Goal: Feedback & Contribution: Submit feedback/report problem

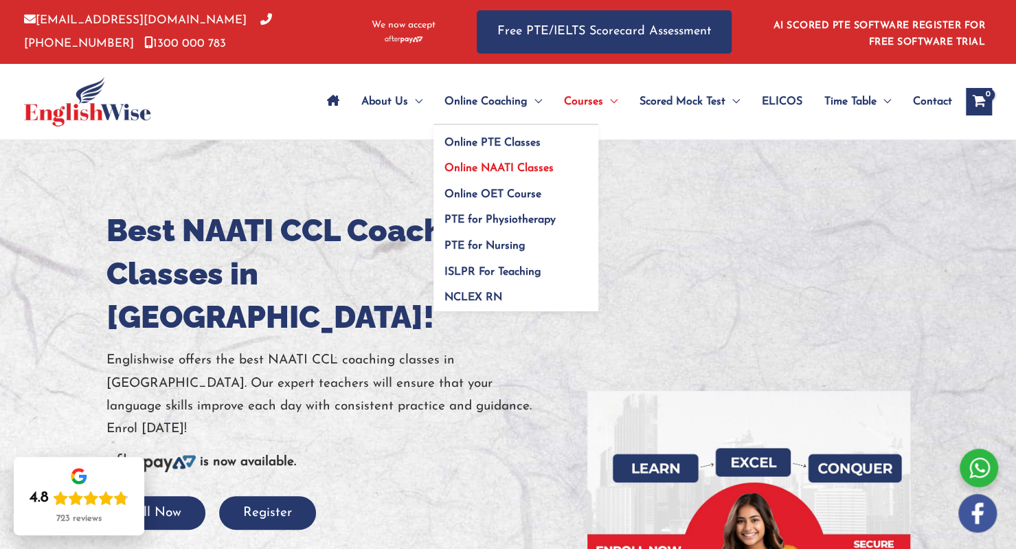
click at [503, 165] on span "Online NAATI Classes" at bounding box center [498, 168] width 109 height 11
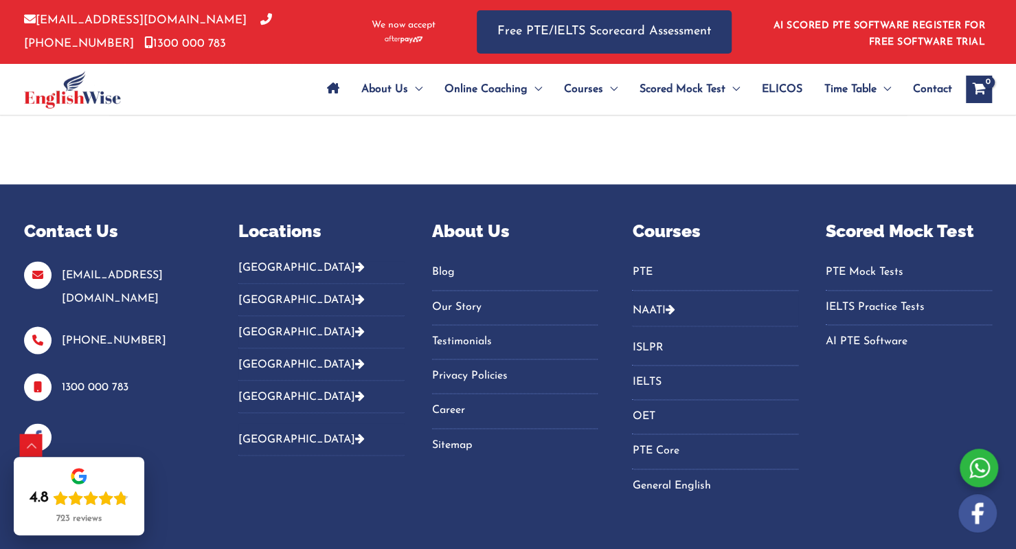
scroll to position [4064, 0]
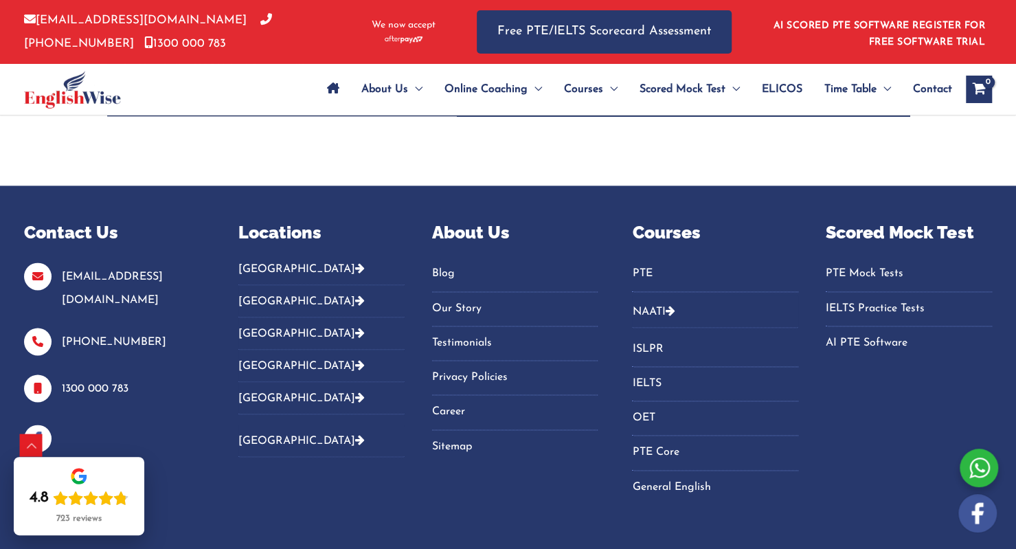
click at [355, 262] on icon "Footer Widget 2" at bounding box center [360, 267] width 10 height 11
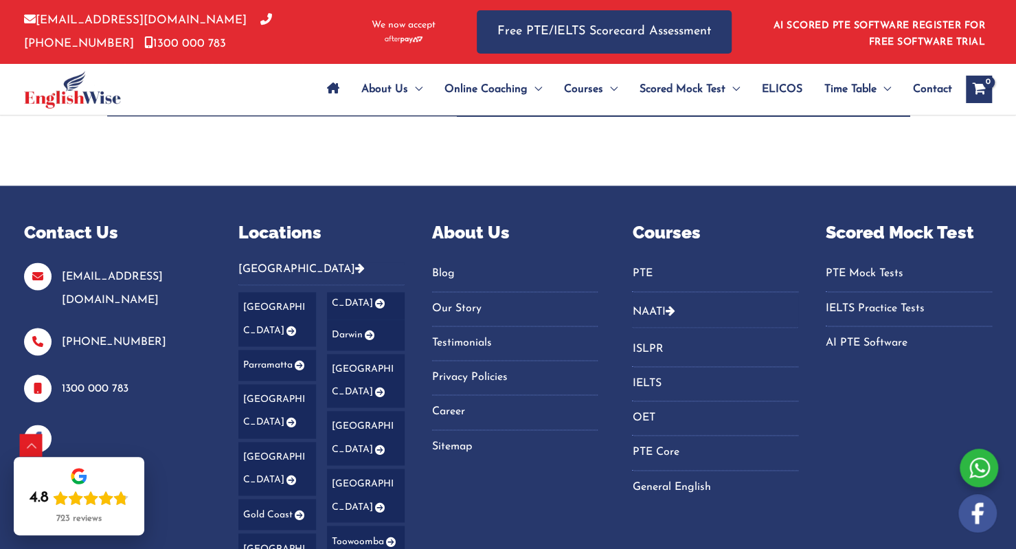
click at [378, 387] on icon "Footer Widget 2" at bounding box center [379, 392] width 12 height 10
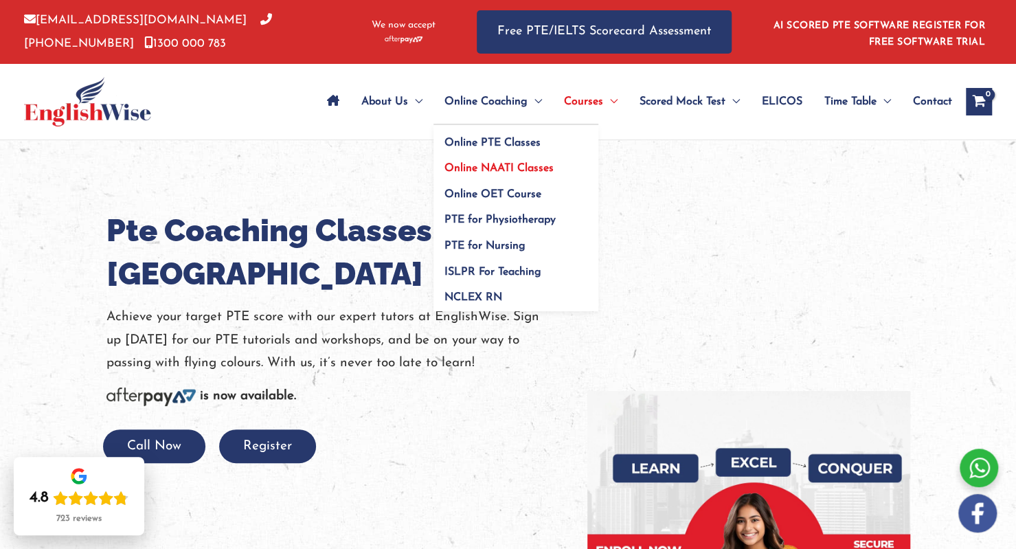
click at [495, 164] on span "Online NAATI Classes" at bounding box center [498, 168] width 109 height 11
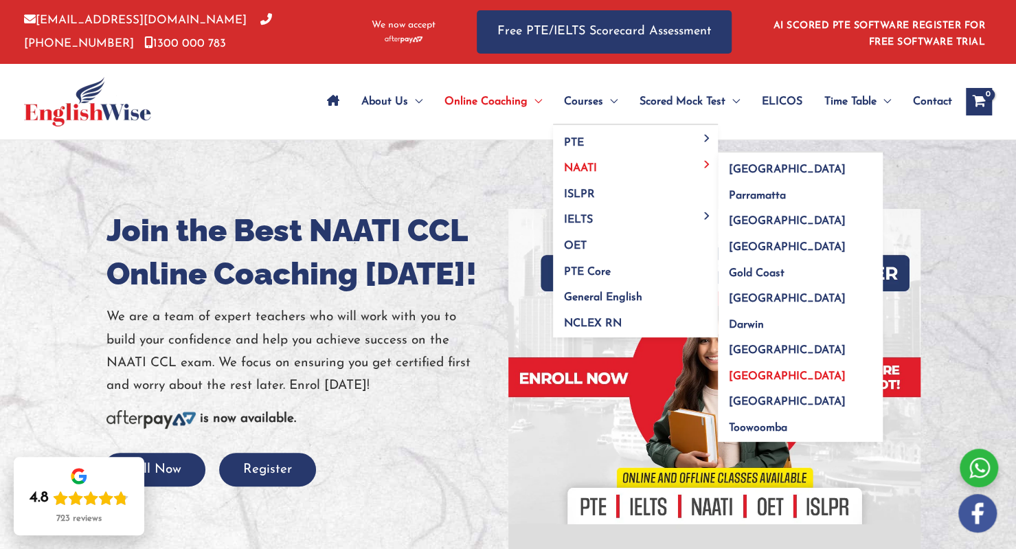
click at [757, 359] on link "[GEOGRAPHIC_DATA]" at bounding box center [800, 372] width 165 height 26
click at [753, 349] on span "[GEOGRAPHIC_DATA]" at bounding box center [787, 350] width 117 height 11
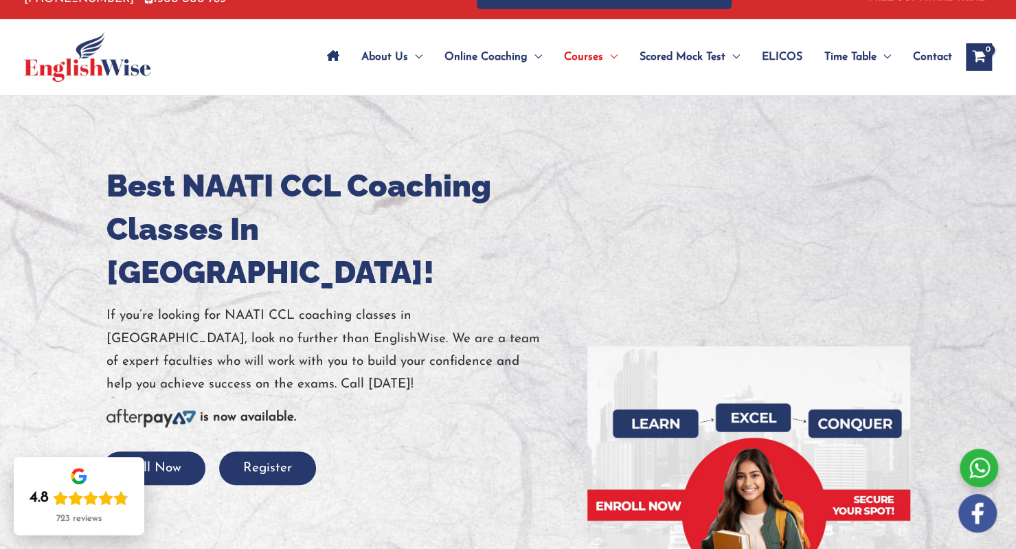
scroll to position [47, 0]
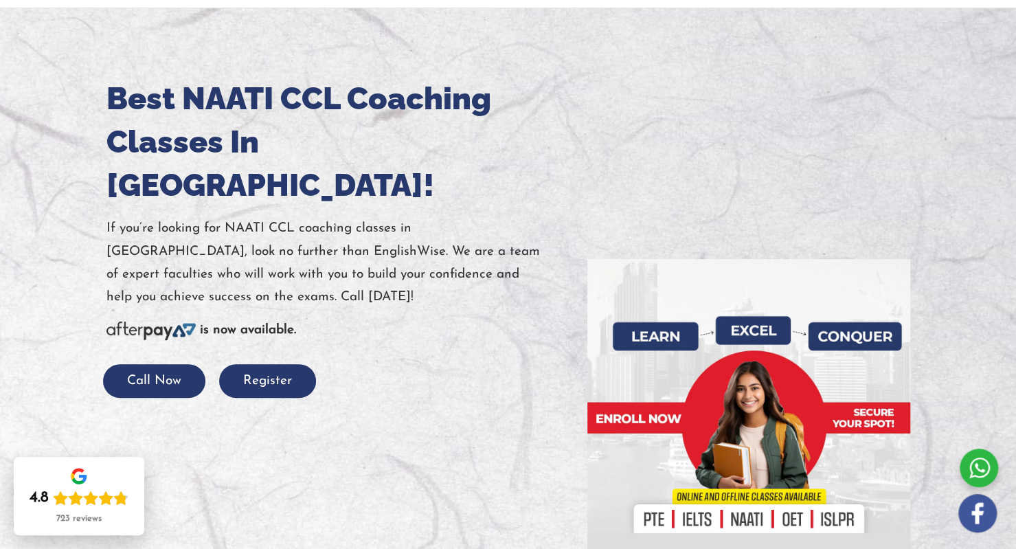
scroll to position [132, 0]
click at [139, 364] on button "Call Now" at bounding box center [154, 381] width 102 height 34
click at [267, 364] on button "Register" at bounding box center [267, 381] width 97 height 34
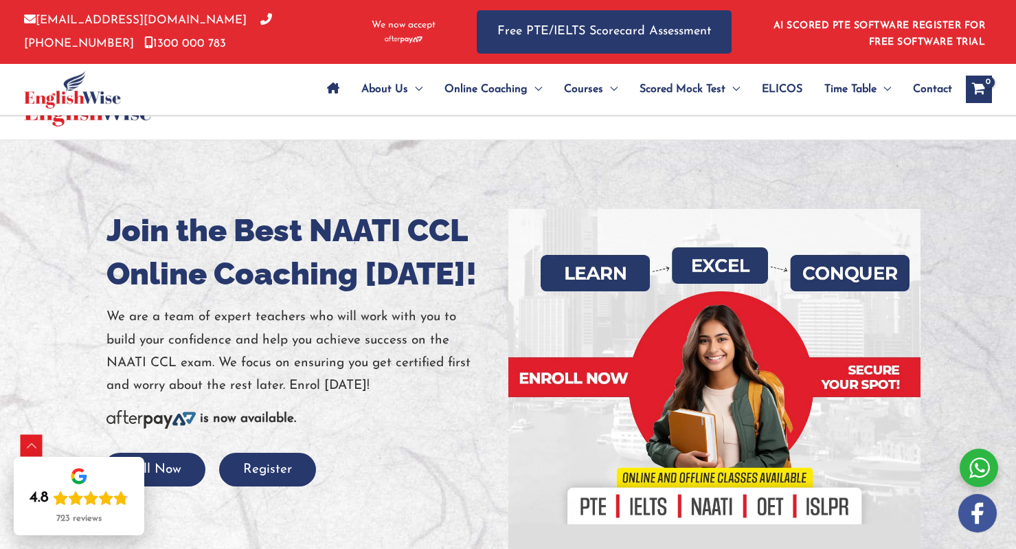
scroll to position [4093, 0]
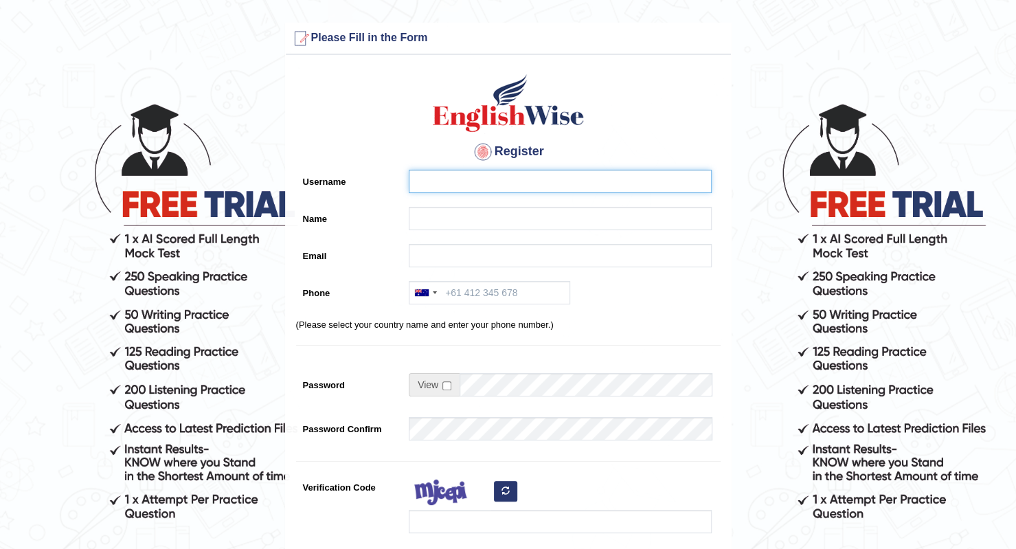
click at [442, 182] on input "Username" at bounding box center [560, 181] width 303 height 23
click at [442, 182] on input "[PERSON_NAME]" at bounding box center [560, 181] width 303 height 23
type input "[PERSON_NAME]"
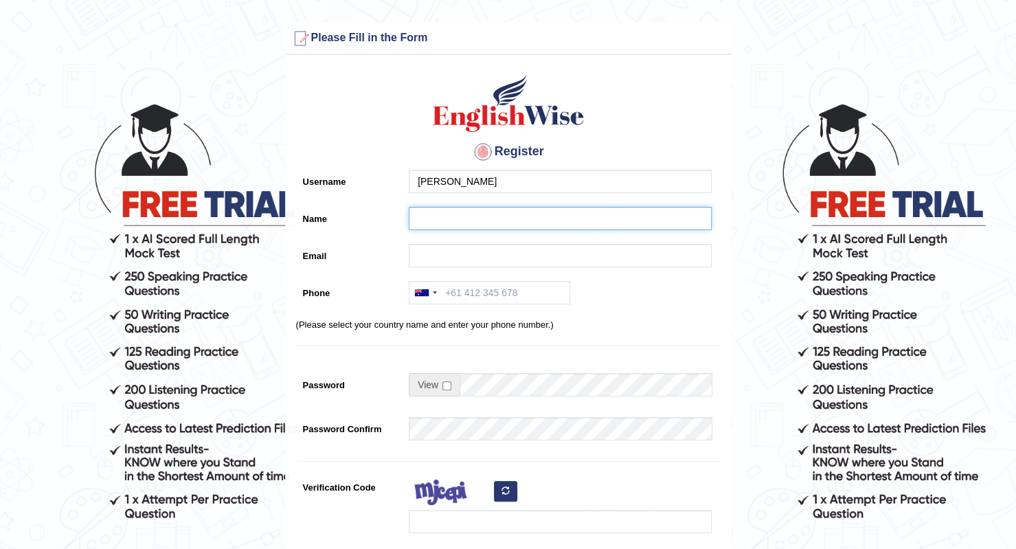
click at [460, 221] on input "Name" at bounding box center [560, 218] width 303 height 23
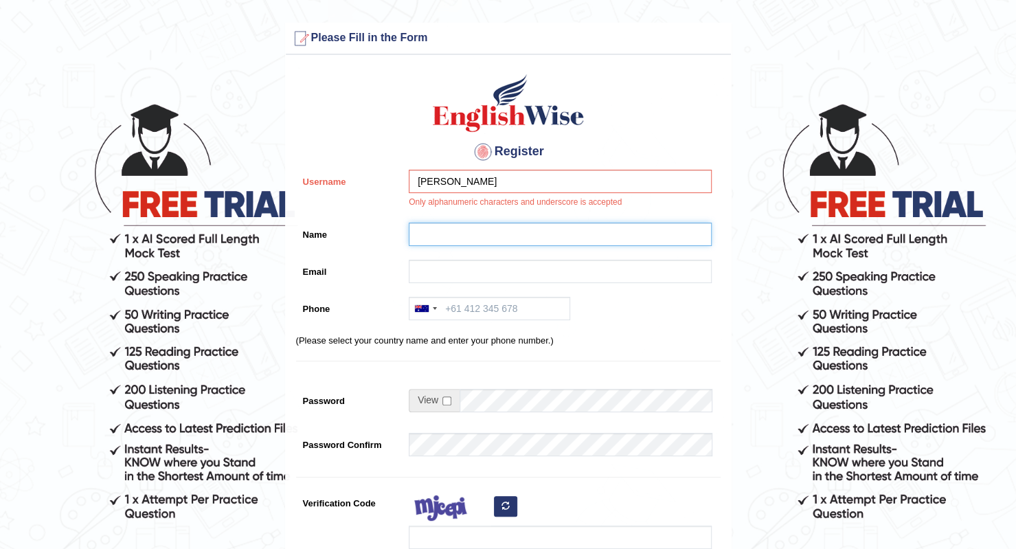
paste input "[PERSON_NAME]"
type input "[PERSON_NAME]"
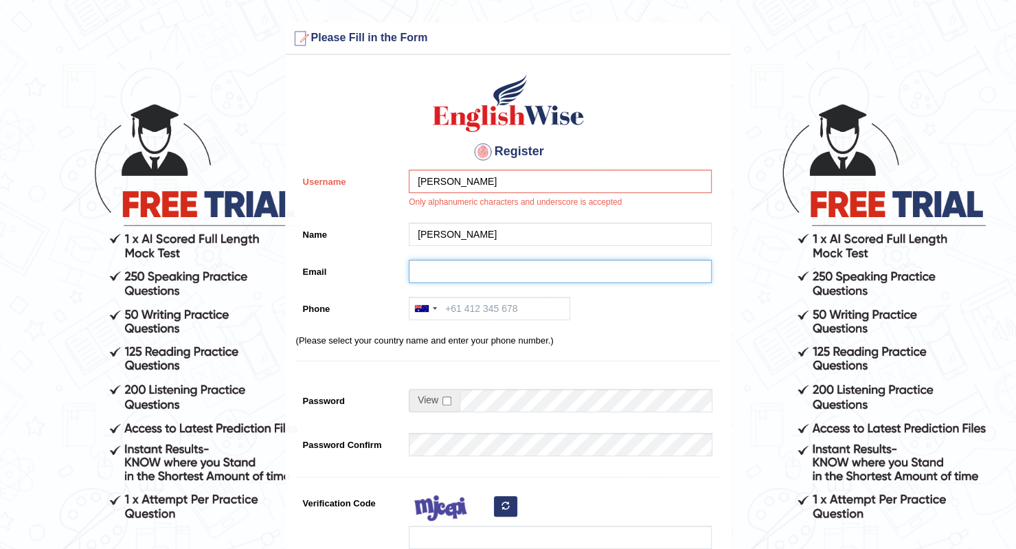
click at [452, 267] on input "Email" at bounding box center [560, 271] width 303 height 23
type input "ayeshafatimamu0730@gmail.com"
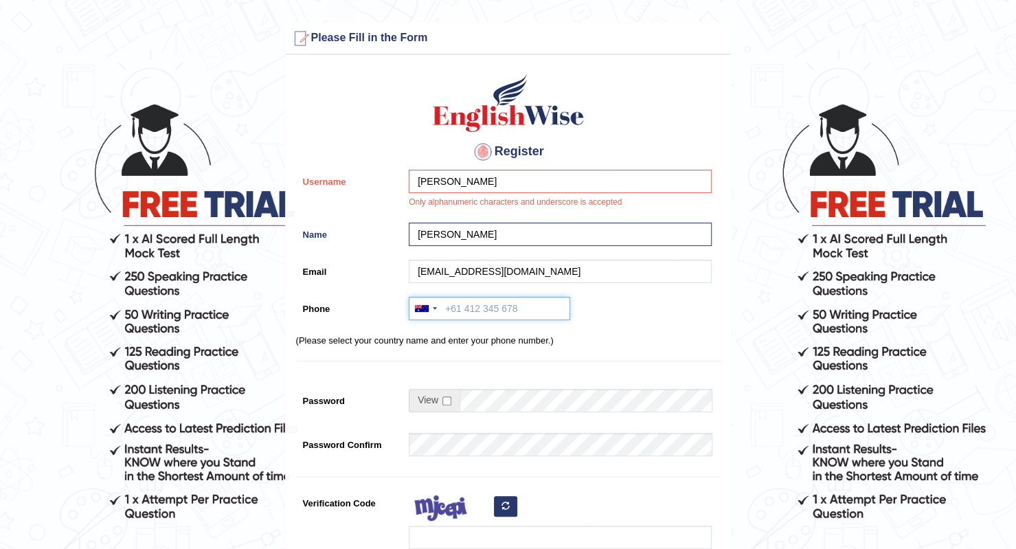
type input "+61466684477"
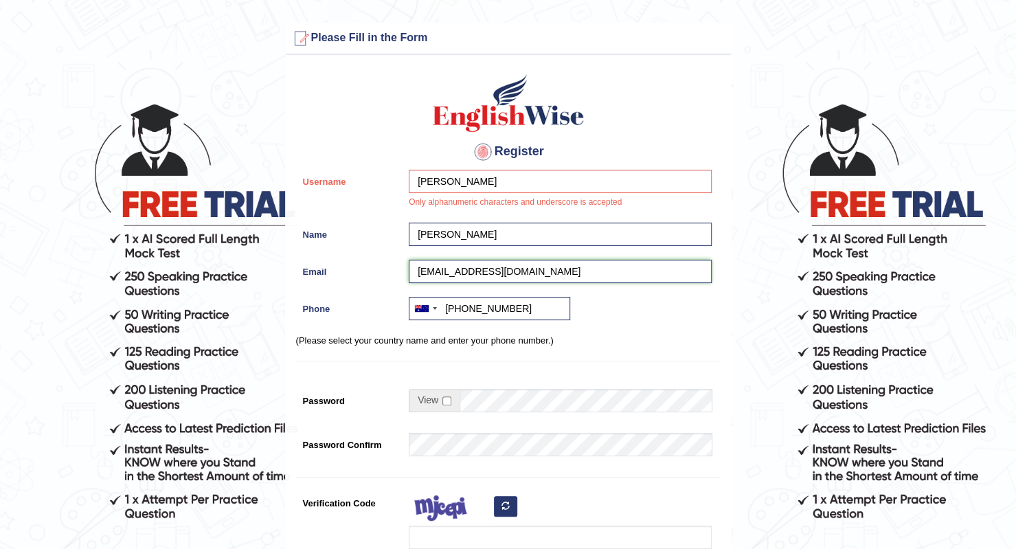
click at [484, 271] on input "ayeshafatimamu0730@gmail.com" at bounding box center [560, 271] width 303 height 23
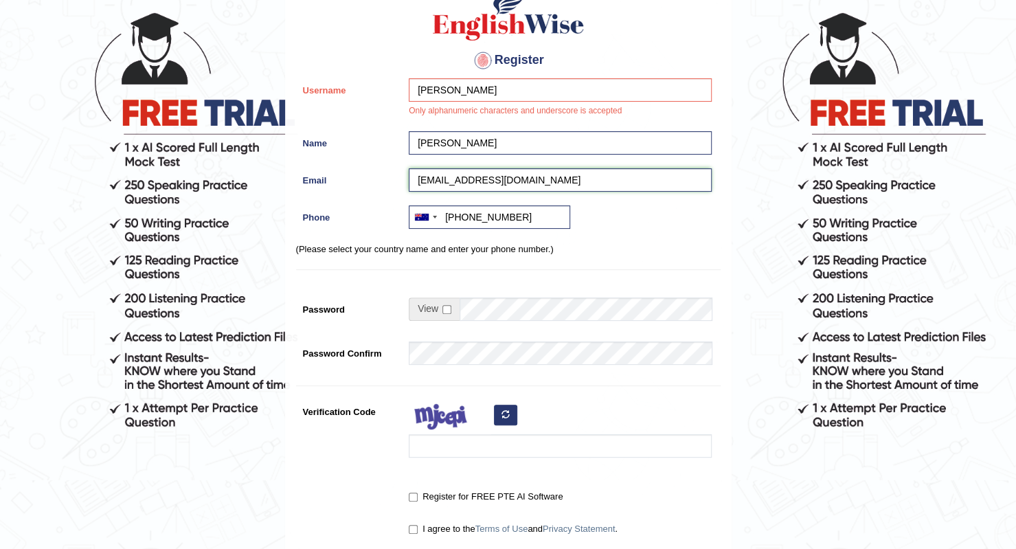
scroll to position [92, 0]
type input "ayeshafatimaau0730@gmail.com"
click at [446, 307] on input "checkbox" at bounding box center [446, 308] width 9 height 9
checkbox input "true"
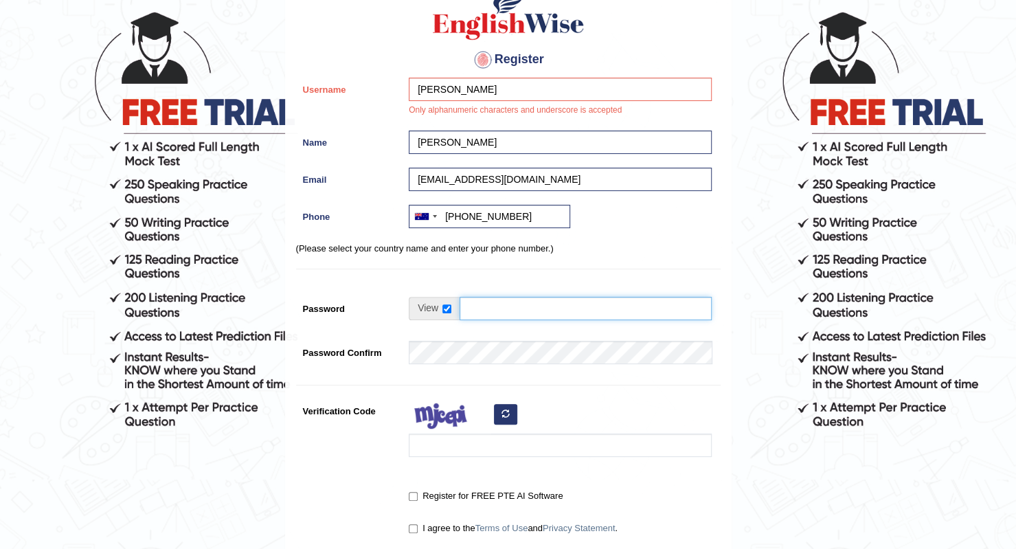
click at [500, 306] on input "Password" at bounding box center [586, 308] width 252 height 23
click at [567, 311] on input "Password" at bounding box center [586, 308] width 252 height 23
click at [474, 306] on input "EnglishNAATI@0730" at bounding box center [586, 308] width 252 height 23
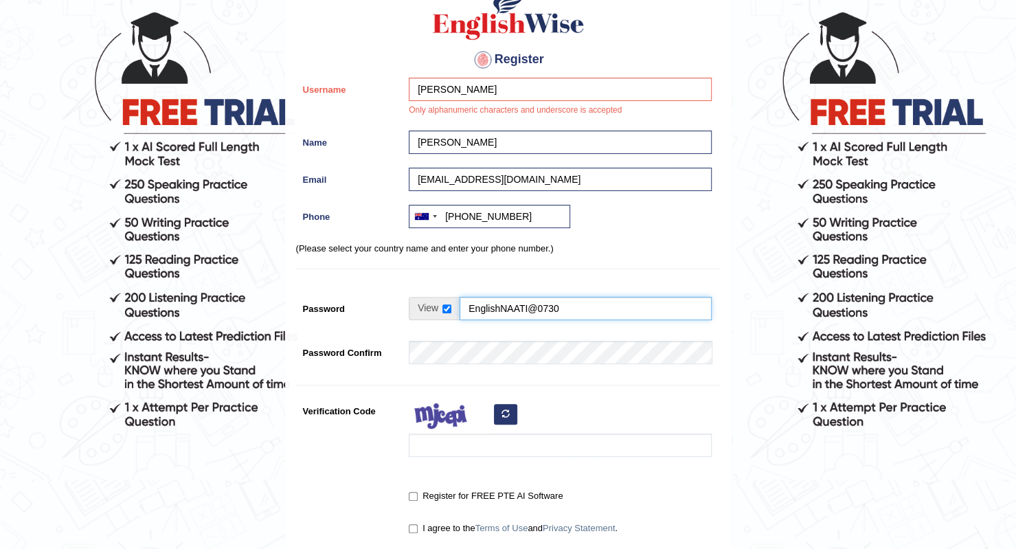
click at [474, 306] on input "EnglishNAATI@0730" at bounding box center [586, 308] width 252 height 23
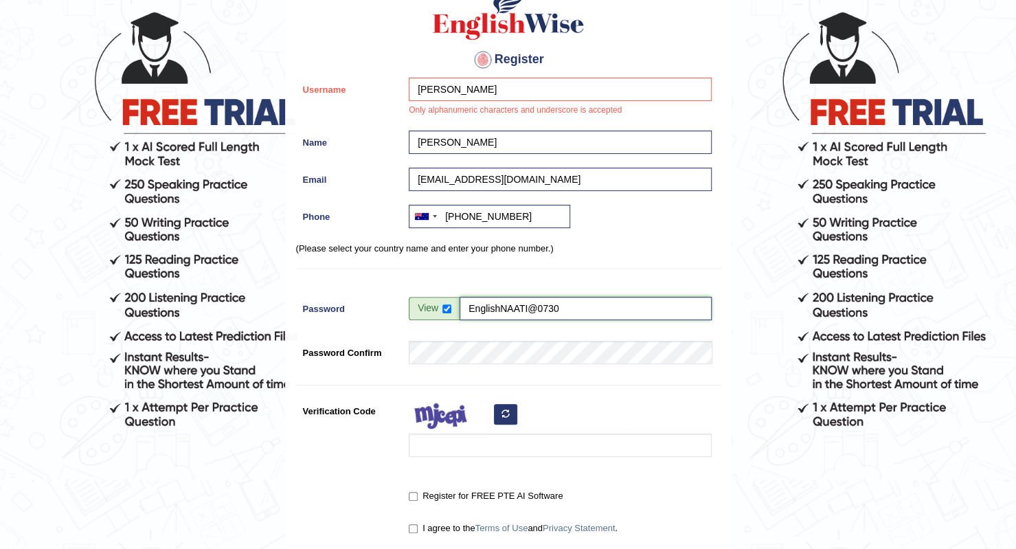
click at [499, 311] on input "EnglishNAATI@0730" at bounding box center [586, 308] width 252 height 23
type input "WiseNAATI@0730"
click at [502, 312] on input "WiseNAATI@0730" at bounding box center [586, 308] width 252 height 23
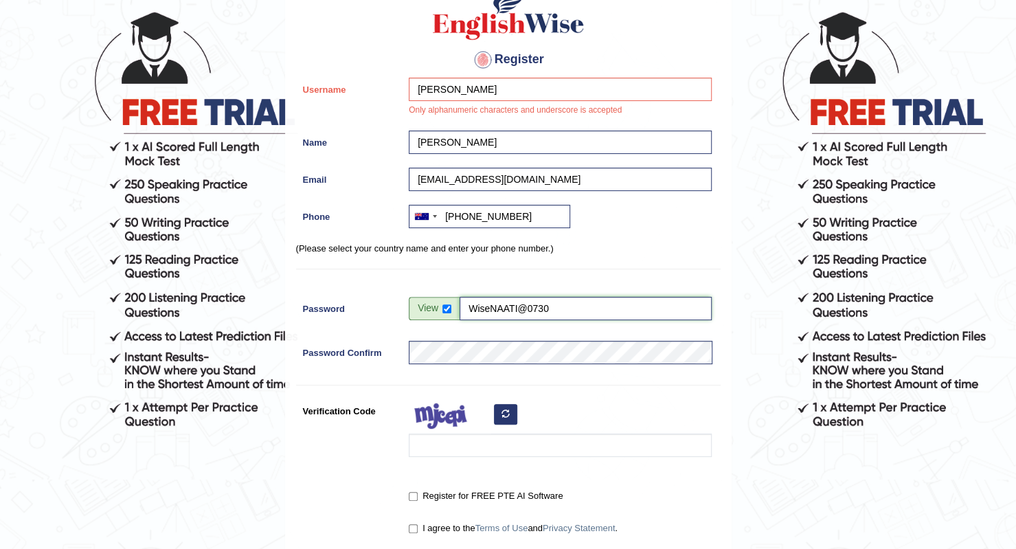
click at [502, 312] on input "WiseNAATI@0730" at bounding box center [586, 308] width 252 height 23
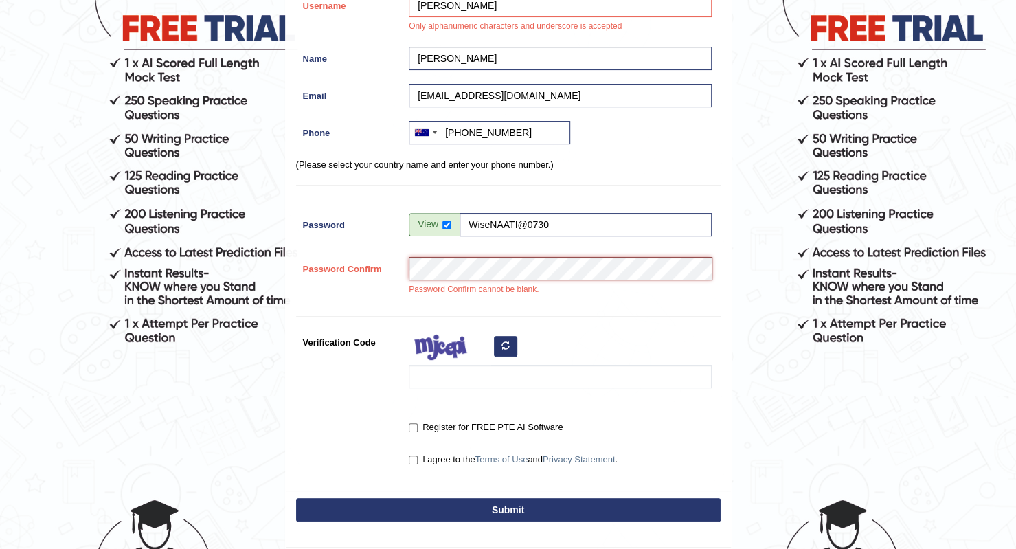
scroll to position [185, 0]
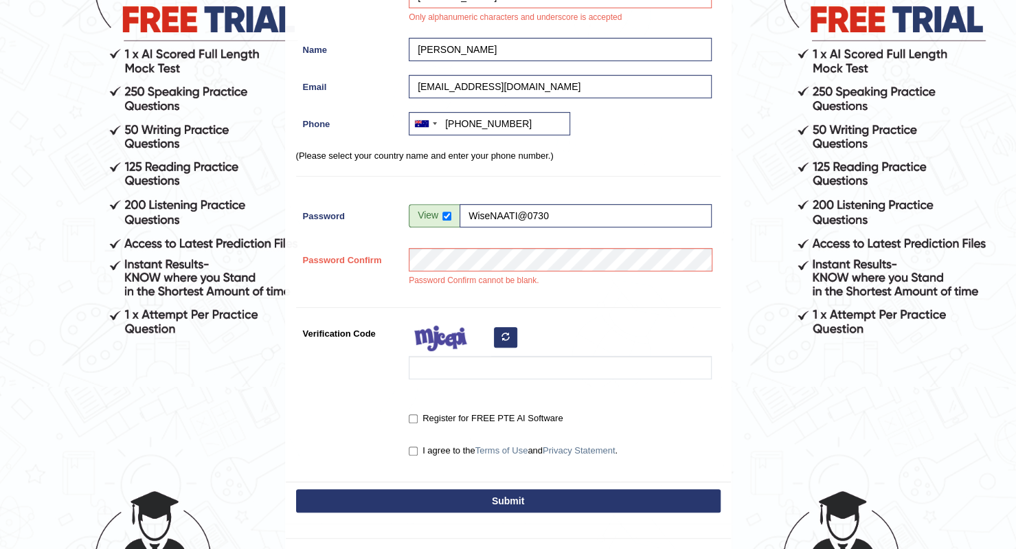
click at [552, 306] on div "Register Username Ayesha Fatima Only alphanumeric characters and underscore is …" at bounding box center [508, 179] width 445 height 604
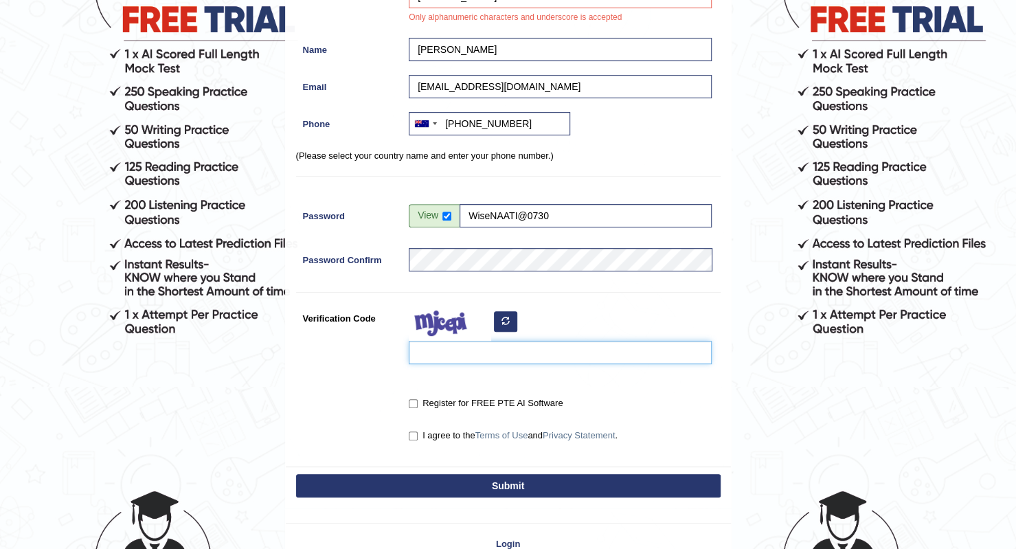
click at [453, 352] on input "Verification Code" at bounding box center [560, 352] width 303 height 23
click at [501, 321] on icon "button" at bounding box center [505, 321] width 8 height 8
click at [453, 352] on input "lahXci" at bounding box center [560, 352] width 303 height 23
type input "l"
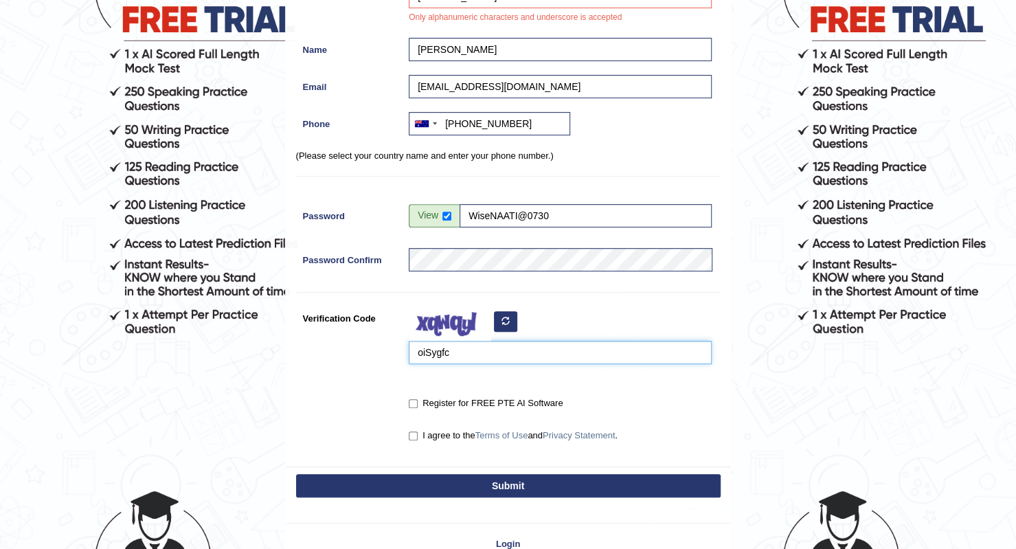
scroll to position [269, 0]
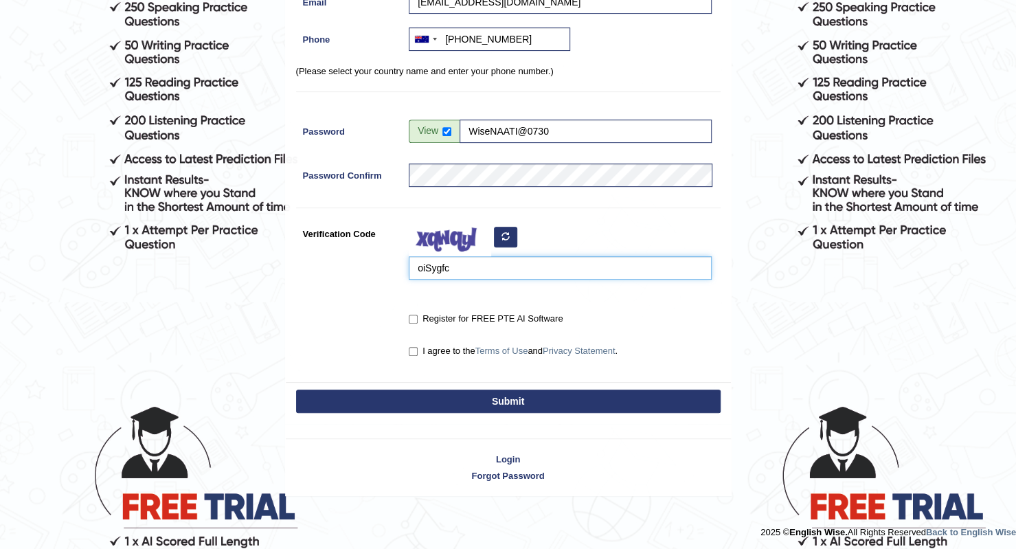
type input "oiSygfc"
click at [414, 352] on input "I agree to the Terms of Use and Privacy Statement ." at bounding box center [413, 351] width 9 height 9
checkbox input "true"
click at [407, 402] on button "Submit" at bounding box center [508, 400] width 425 height 23
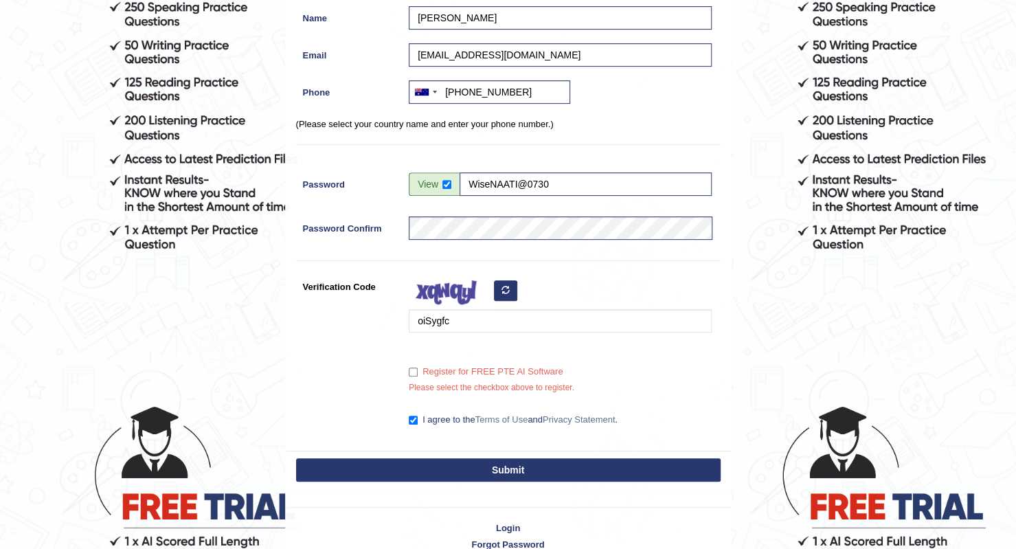
scroll to position [223, 0]
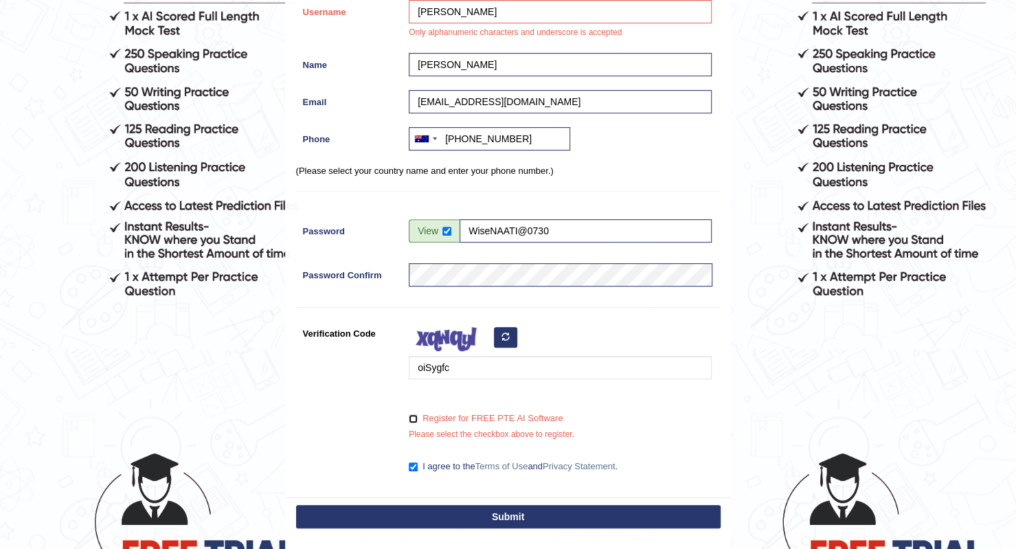
click at [411, 419] on input "Register for FREE PTE AI Software" at bounding box center [413, 418] width 9 height 9
checkbox input "true"
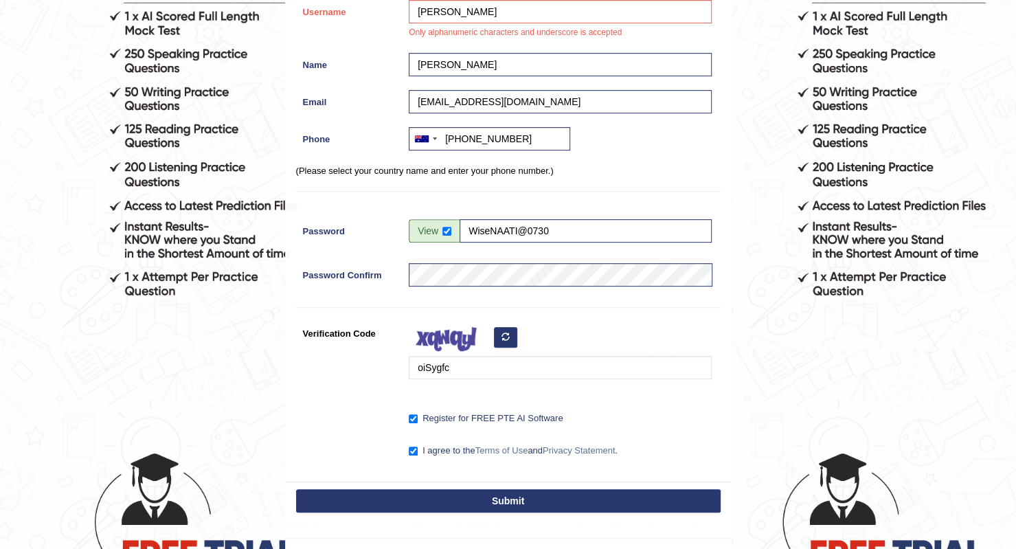
click at [416, 489] on button "Submit" at bounding box center [508, 500] width 425 height 23
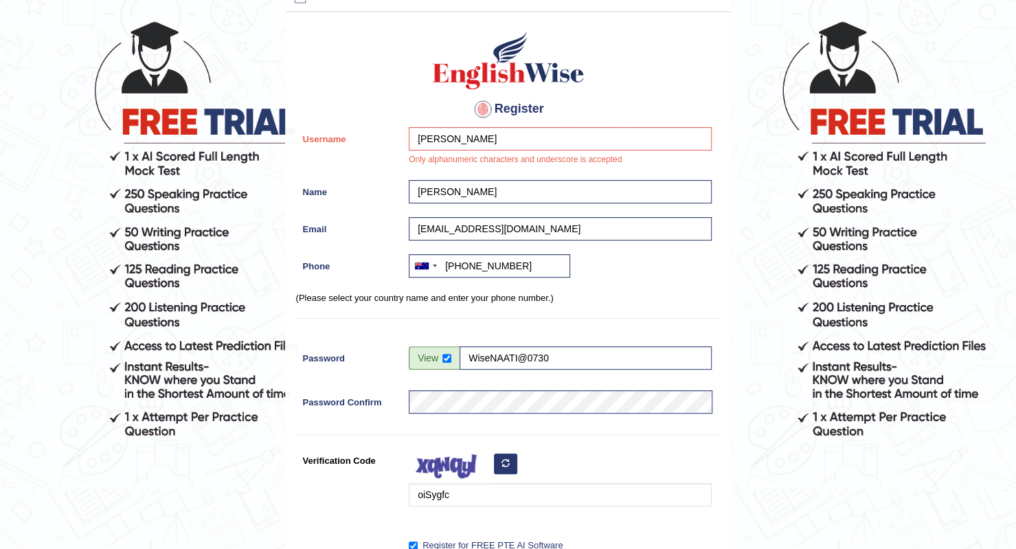
scroll to position [78, 0]
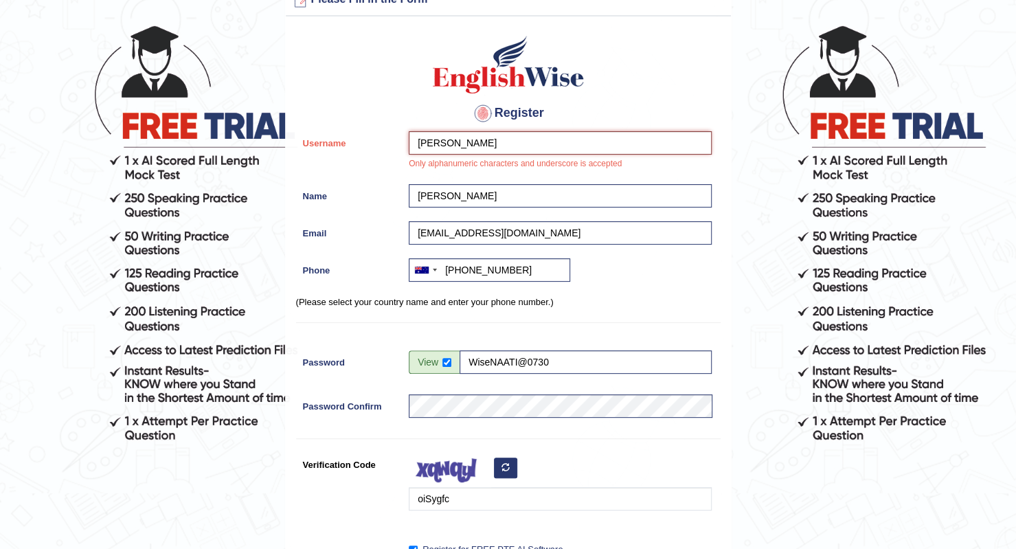
click at [487, 145] on input "[PERSON_NAME]" at bounding box center [560, 142] width 303 height 23
click at [705, 282] on div "Australia +61 India (भारत) +91 New Zealand +64 United States +1 Canada +1 Unite…" at bounding box center [557, 273] width 310 height 30
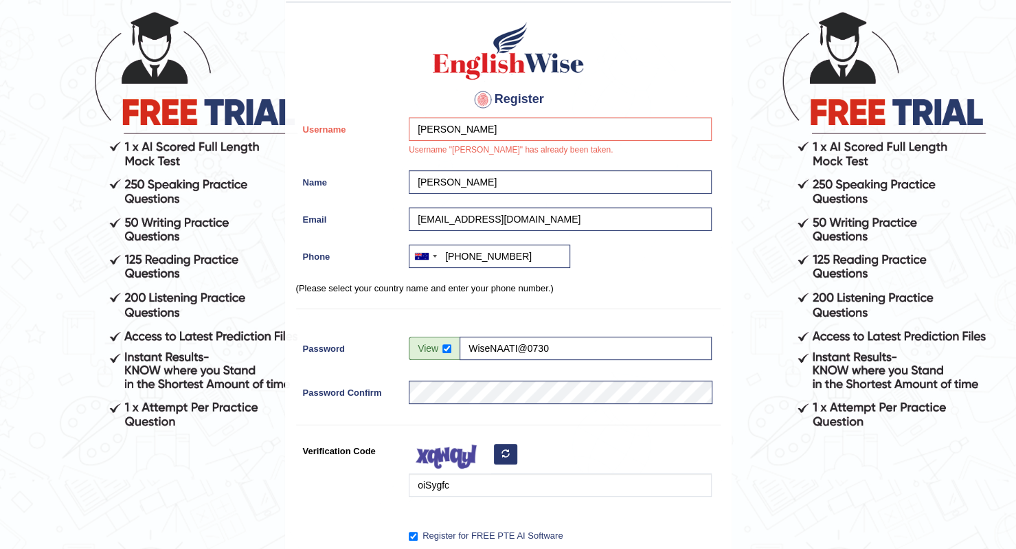
scroll to position [309, 0]
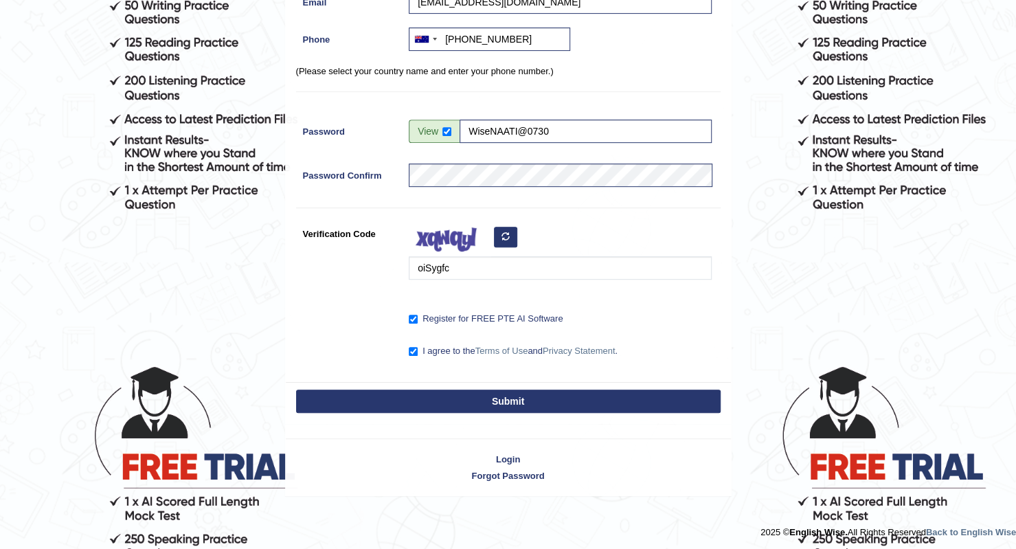
click at [467, 408] on button "Submit" at bounding box center [508, 400] width 425 height 23
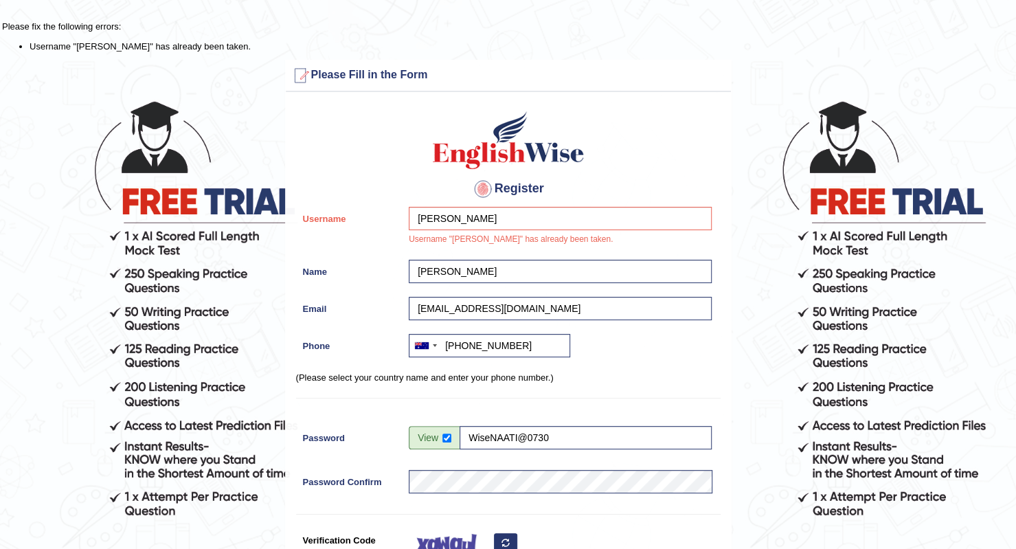
scroll to position [0, 0]
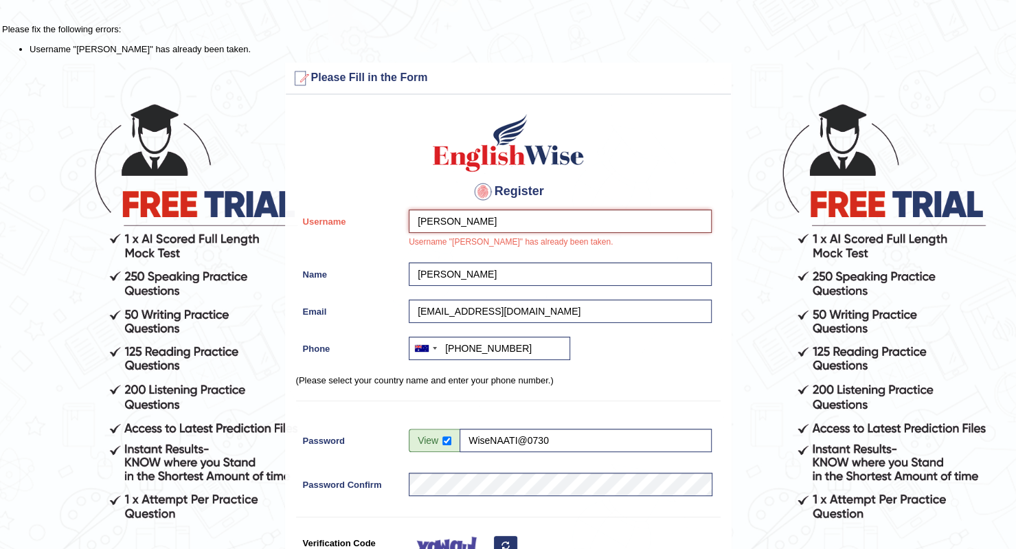
click at [461, 212] on input "Ayesha" at bounding box center [560, 221] width 303 height 23
click at [457, 218] on input "Ayesha1" at bounding box center [560, 221] width 303 height 23
click at [495, 222] on input "Ayesha1" at bounding box center [560, 221] width 303 height 23
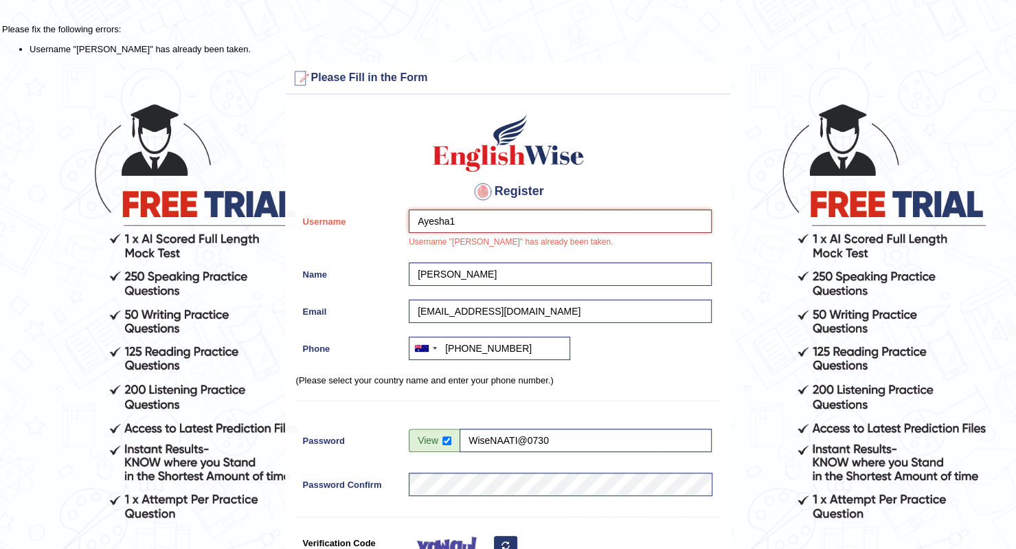
drag, startPoint x: 495, startPoint y: 222, endPoint x: 657, endPoint y: 180, distance: 167.4
click at [657, 180] on div "Register Username Ayesha1 Username "Ayesha" has already been taken. Name Ayesha…" at bounding box center [508, 396] width 445 height 589
click at [657, 181] on h4 "Register" at bounding box center [508, 192] width 425 height 22
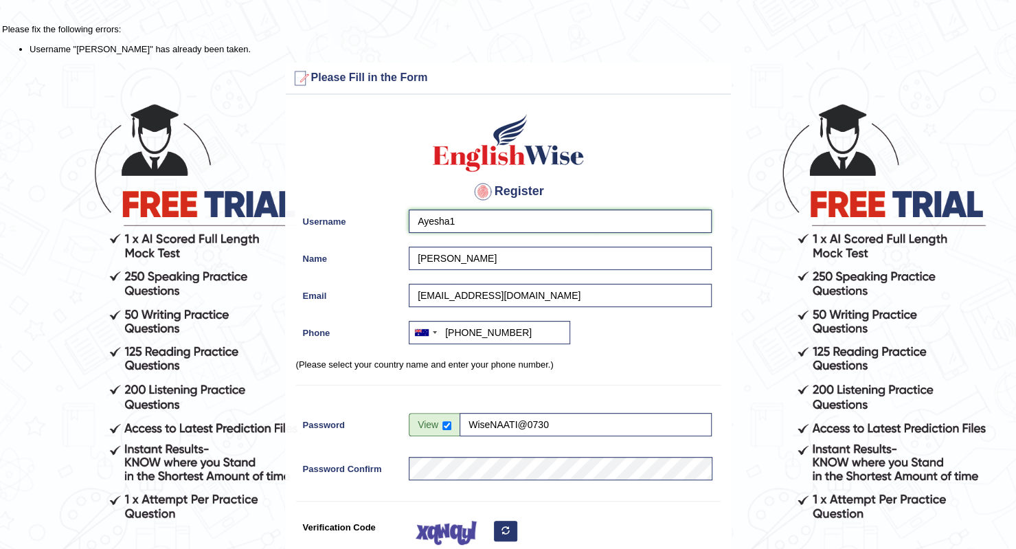
click at [505, 225] on input "Ayesha1" at bounding box center [560, 221] width 303 height 23
type input "AyeshaF"
click at [644, 164] on div "Register Username AyeshaF Name Ayesha Fatima Email ayeshafatimaau0730@gmail.com…" at bounding box center [508, 389] width 445 height 574
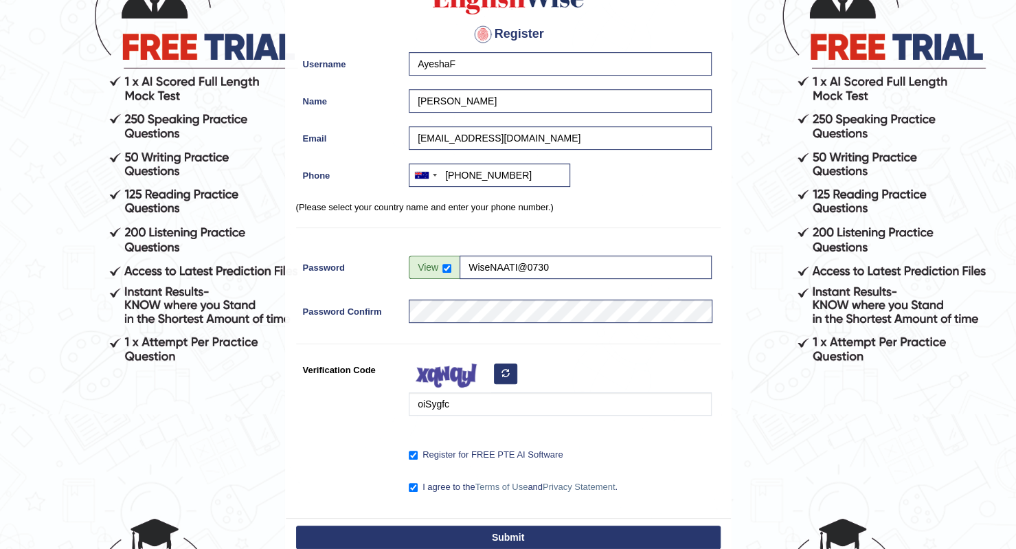
scroll to position [294, 0]
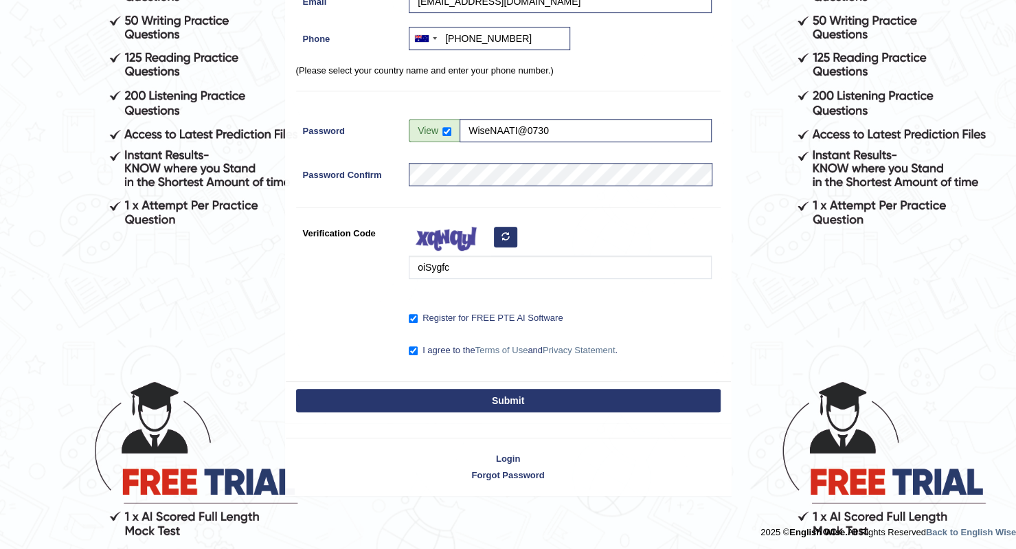
click at [496, 395] on button "Submit" at bounding box center [508, 400] width 425 height 23
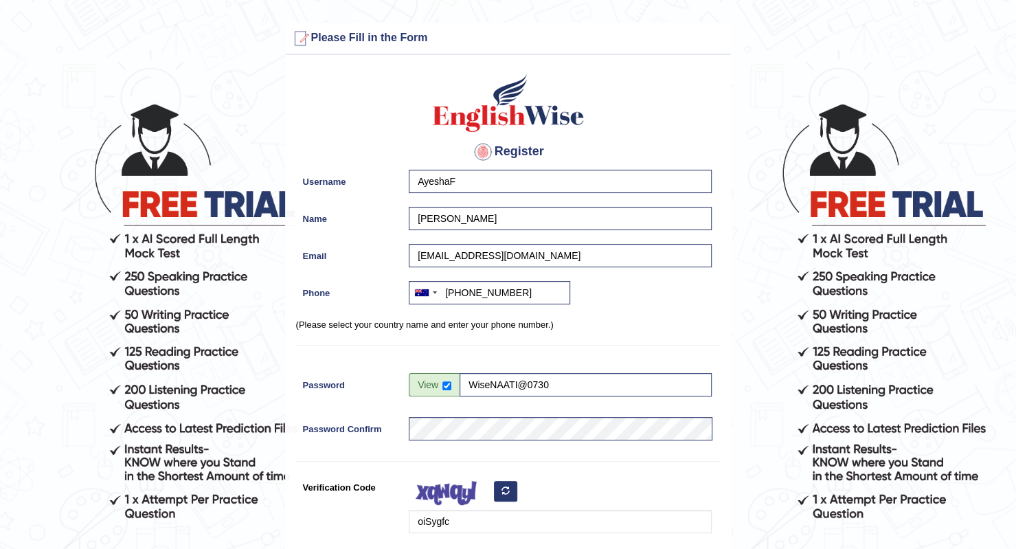
scroll to position [254, 0]
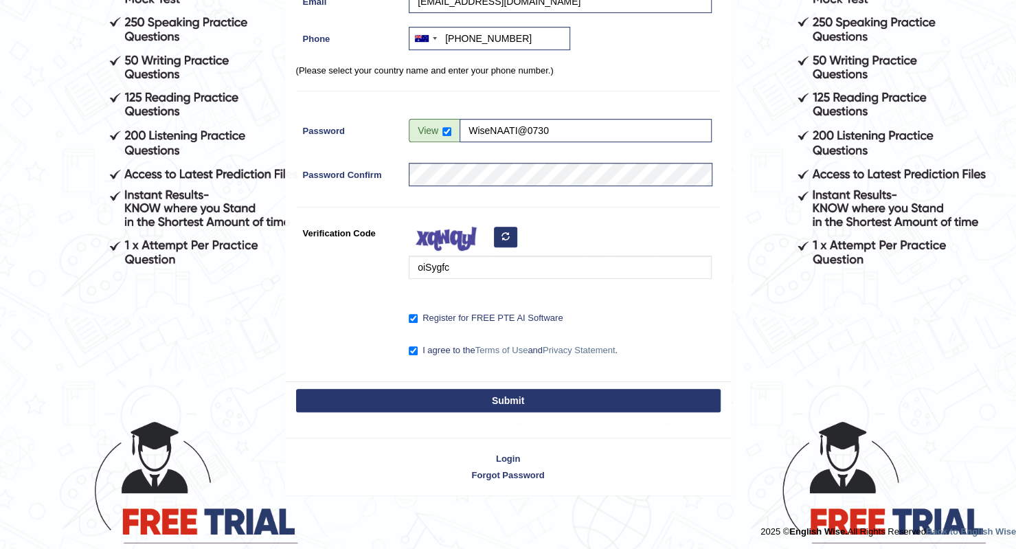
click at [509, 404] on button "Submit" at bounding box center [508, 400] width 425 height 23
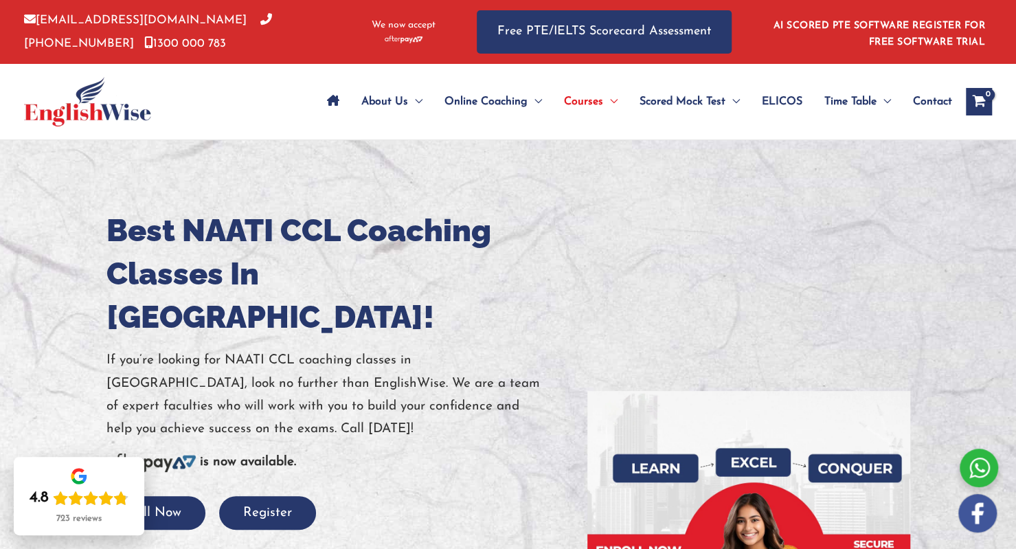
click at [536, 271] on h1 "Best NAATI CCL Coaching Classes In Adelaide!" at bounding box center [336, 274] width 460 height 130
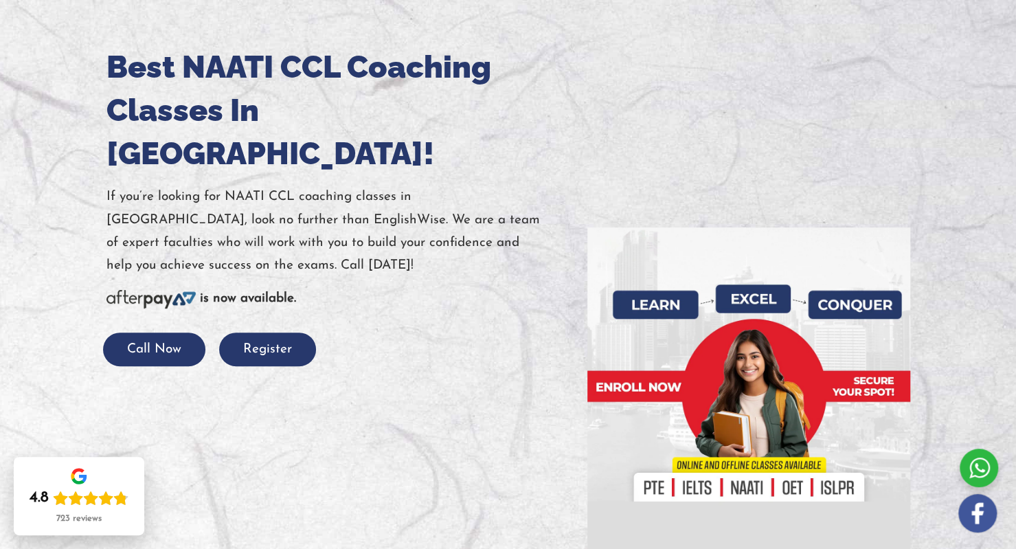
scroll to position [166, 0]
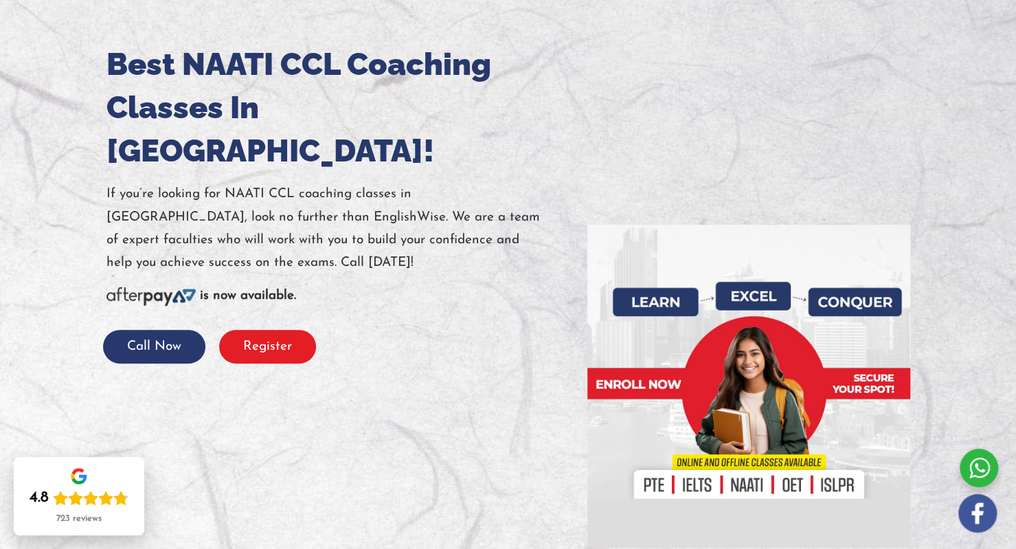
click at [299, 330] on button "Register" at bounding box center [267, 347] width 97 height 34
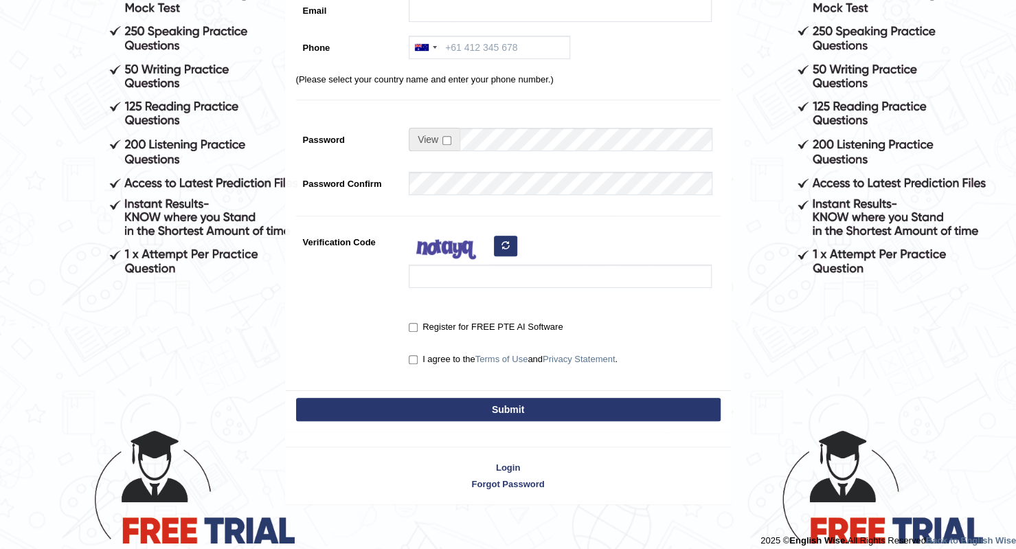
scroll to position [254, 0]
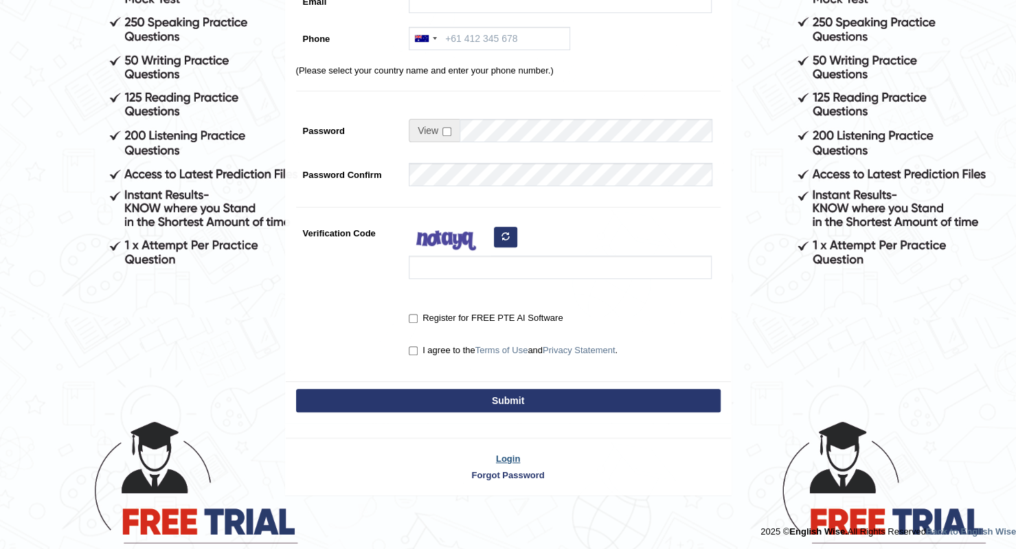
click at [515, 461] on link "Login" at bounding box center [508, 458] width 445 height 13
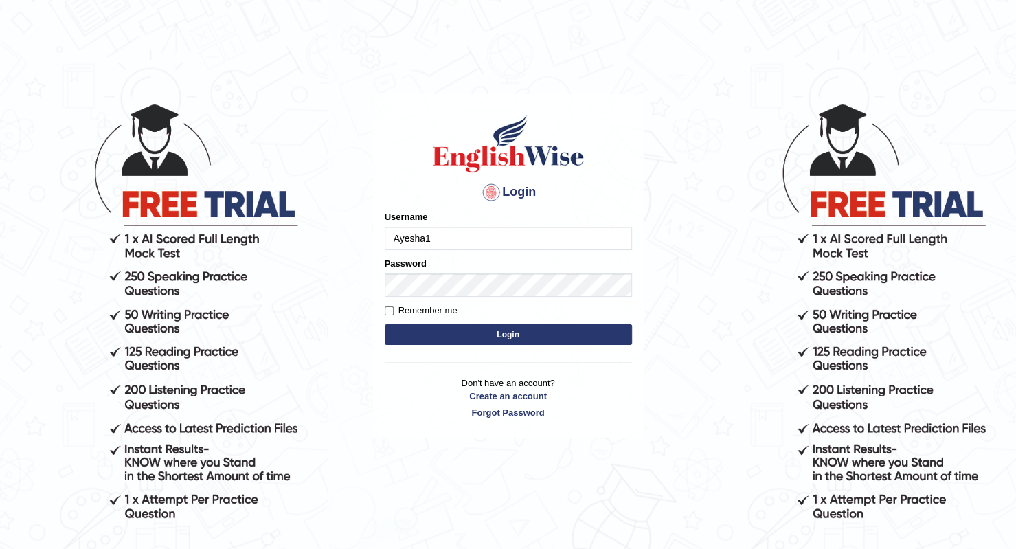
type input "Ayesha1"
click at [442, 339] on button "Login" at bounding box center [508, 334] width 247 height 21
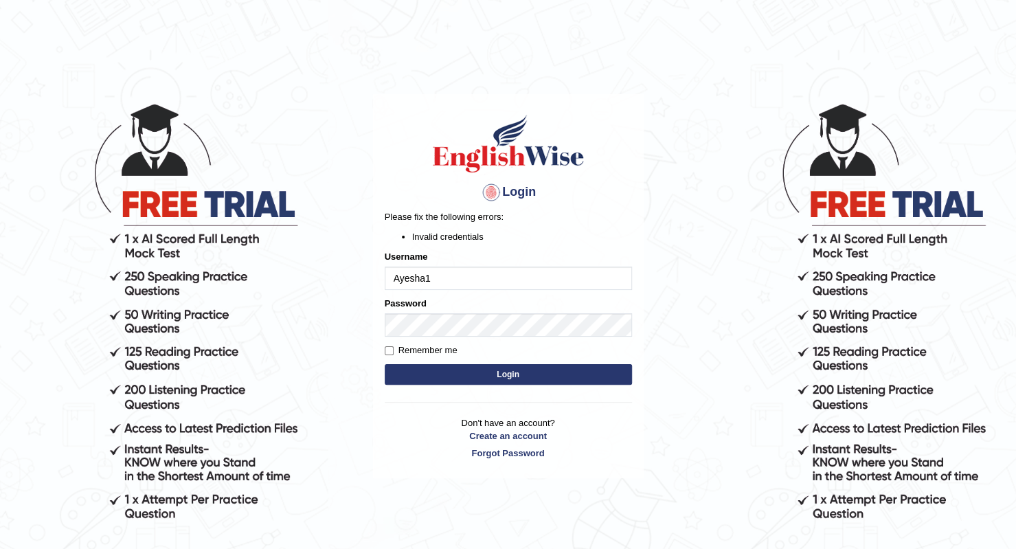
click at [512, 377] on button "Login" at bounding box center [508, 374] width 247 height 21
click at [426, 376] on button "Login" at bounding box center [508, 374] width 247 height 21
click at [463, 384] on button "Login" at bounding box center [508, 374] width 247 height 21
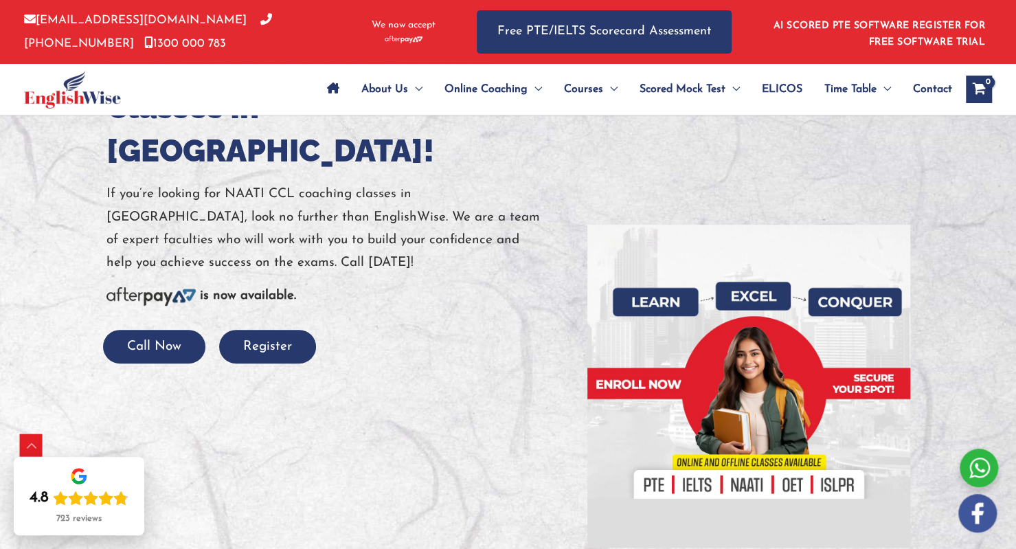
scroll to position [315, 0]
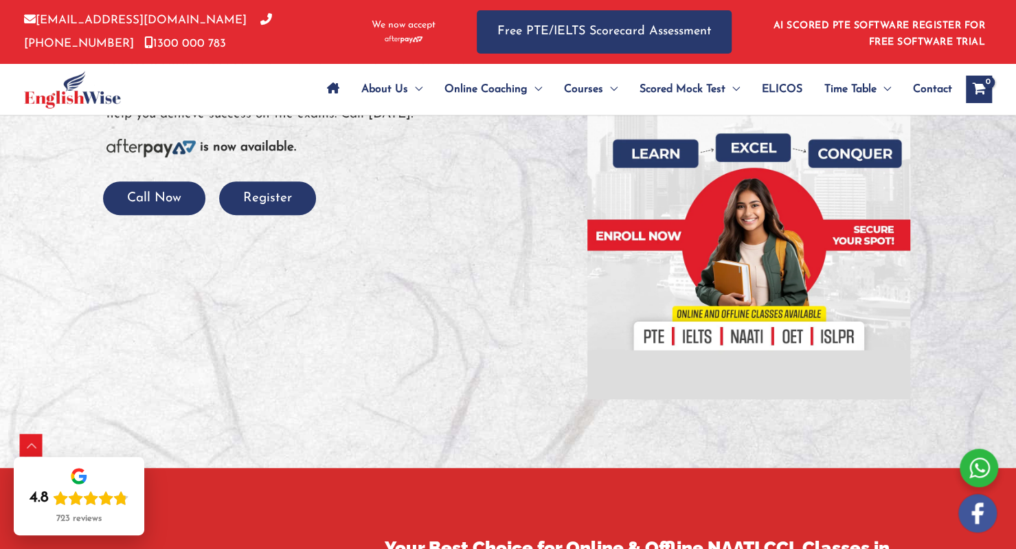
click at [749, 332] on img at bounding box center [748, 237] width 323 height 323
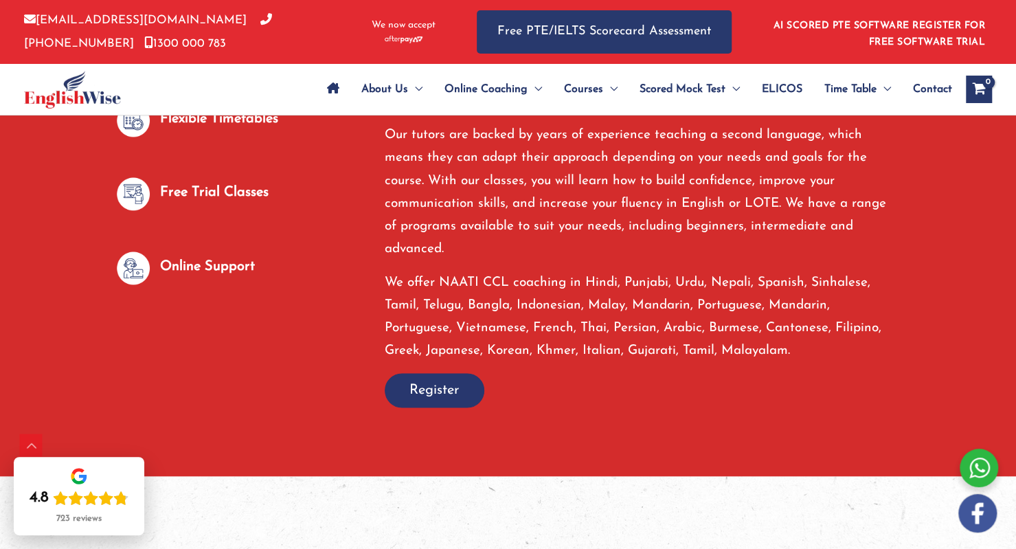
scroll to position [977, 0]
click at [201, 194] on p "Free Trial Classes" at bounding box center [214, 192] width 109 height 23
click at [433, 394] on span "Register" at bounding box center [434, 389] width 50 height 19
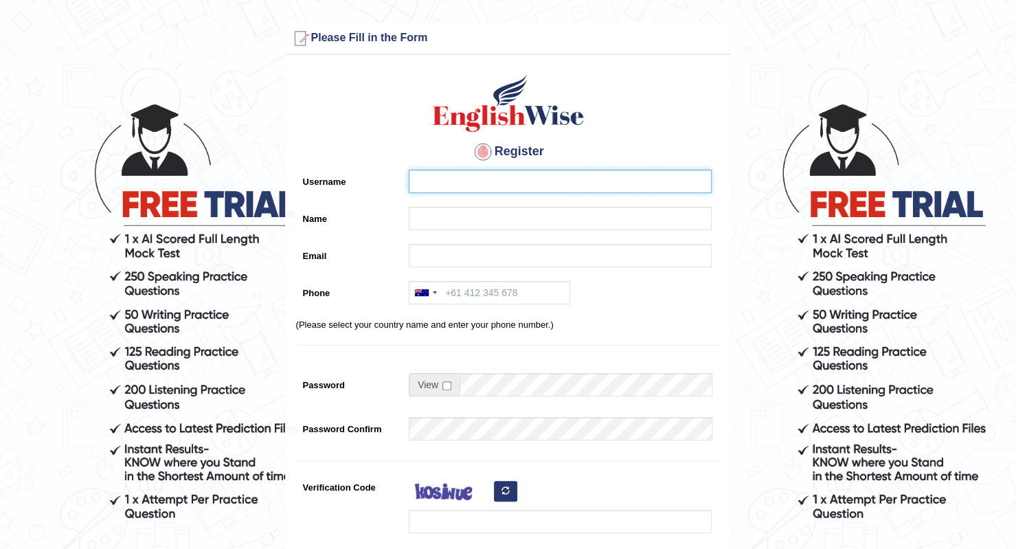
click at [445, 182] on input "Username" at bounding box center [560, 181] width 303 height 23
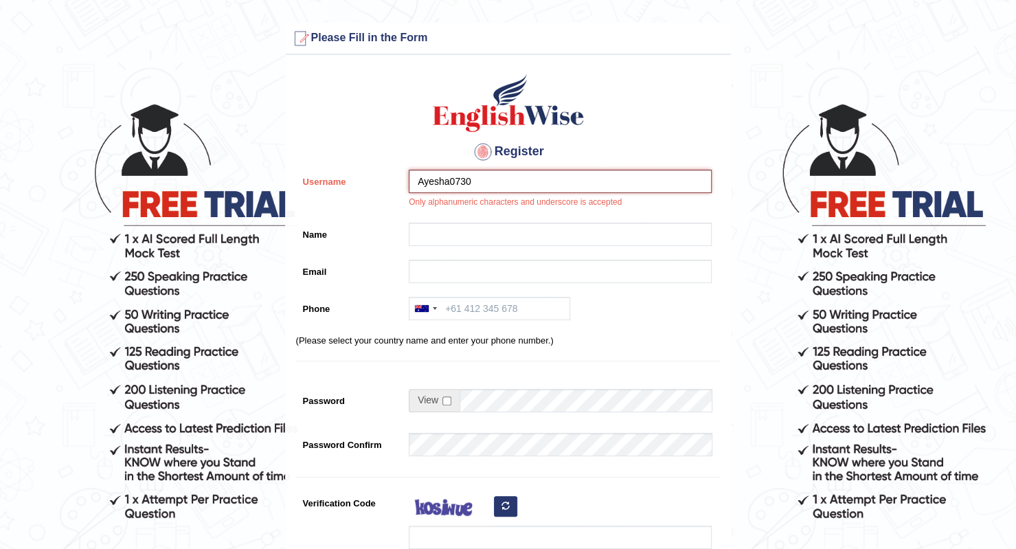
type input "Ayesha0730"
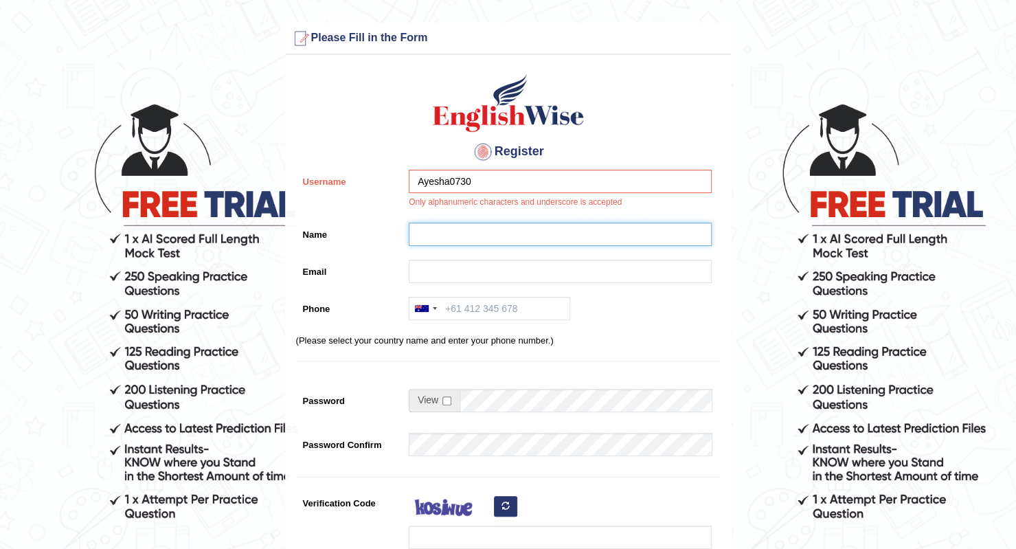
click at [486, 238] on input "Name" at bounding box center [560, 234] width 303 height 23
type input "[PERSON_NAME]"
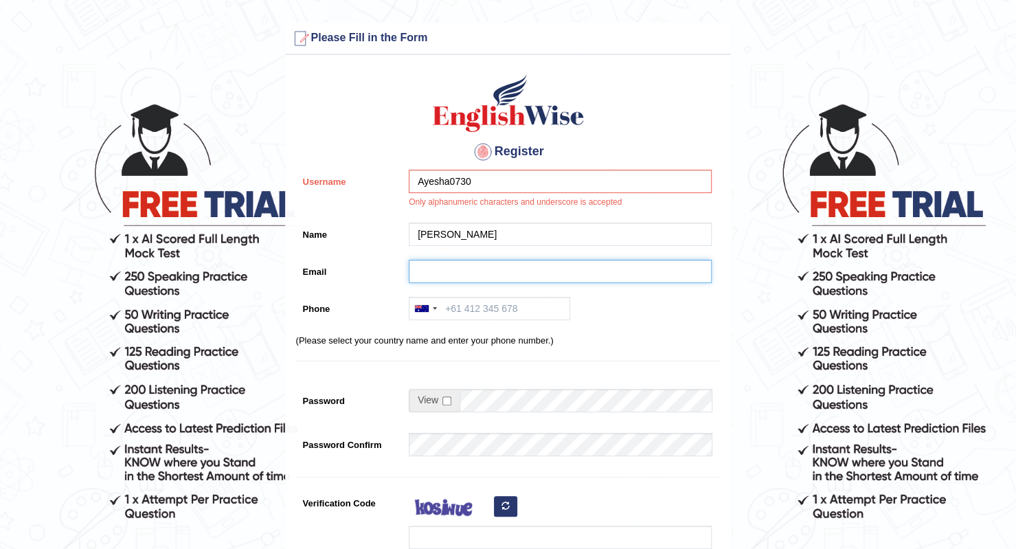
type input "ayeshafatimamu0730@gmail.com"
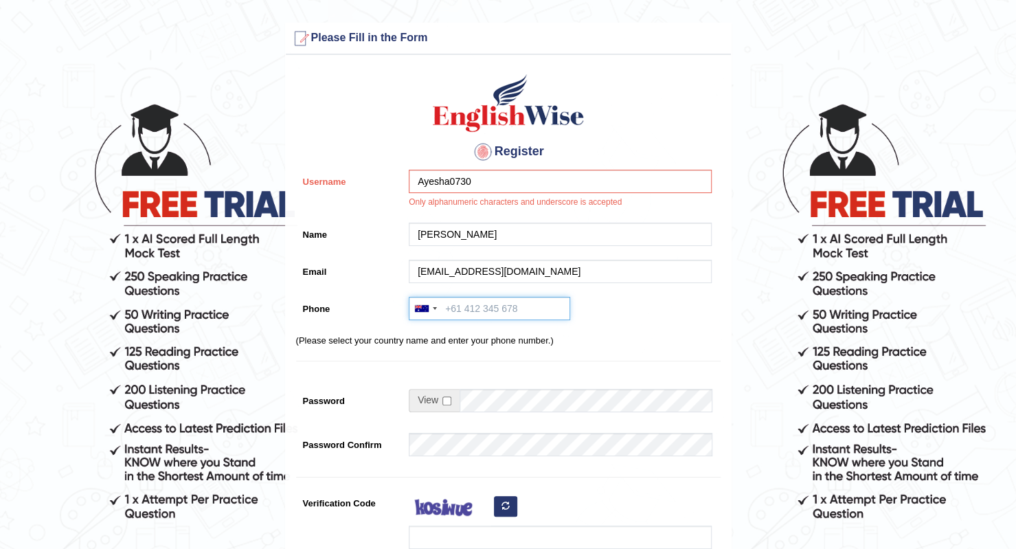
type input "+61466684477"
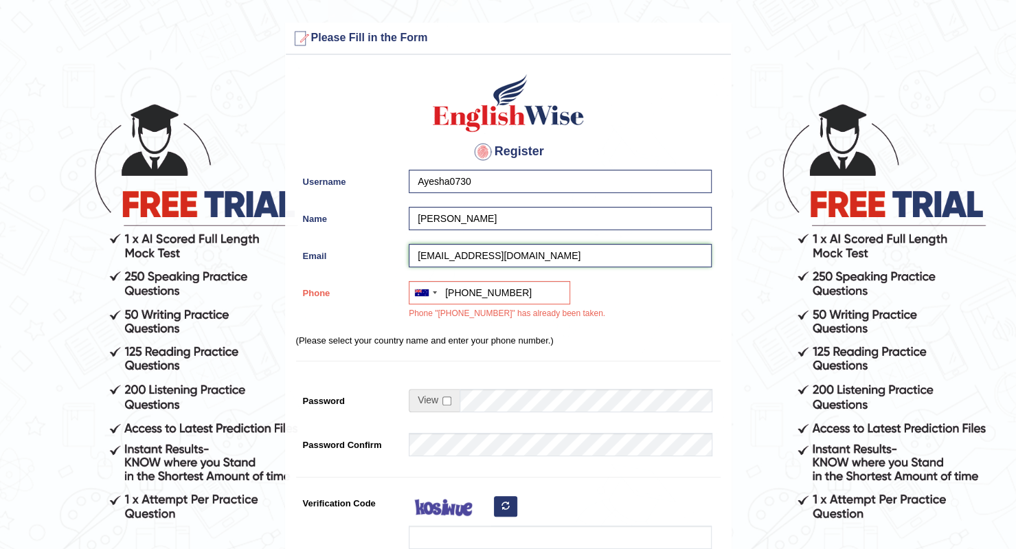
click at [476, 259] on input "ayeshafatimamu0730@gmail.com" at bounding box center [560, 255] width 303 height 23
type input "ayeshafatimaau0730@gmail.com"
click at [477, 356] on div "Register Username Ayesha0730 Name Ayesha Fatima Email ayeshafatimaau0730@gmail.…" at bounding box center [508, 356] width 445 height 589
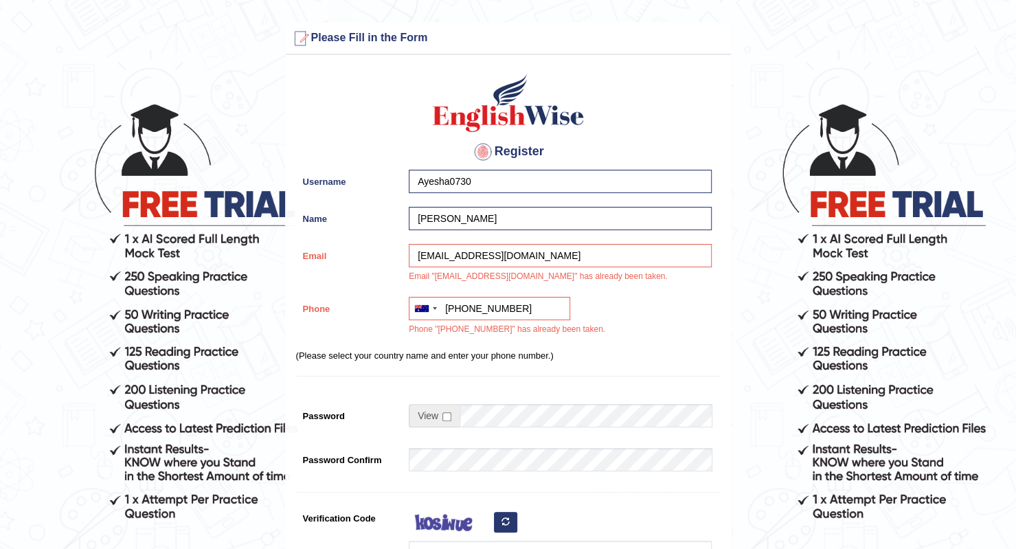
click at [706, 338] on div "Australia +61 India (भारत) +91 New Zealand +64 United States +1 Canada +1 Unite…" at bounding box center [557, 320] width 310 height 46
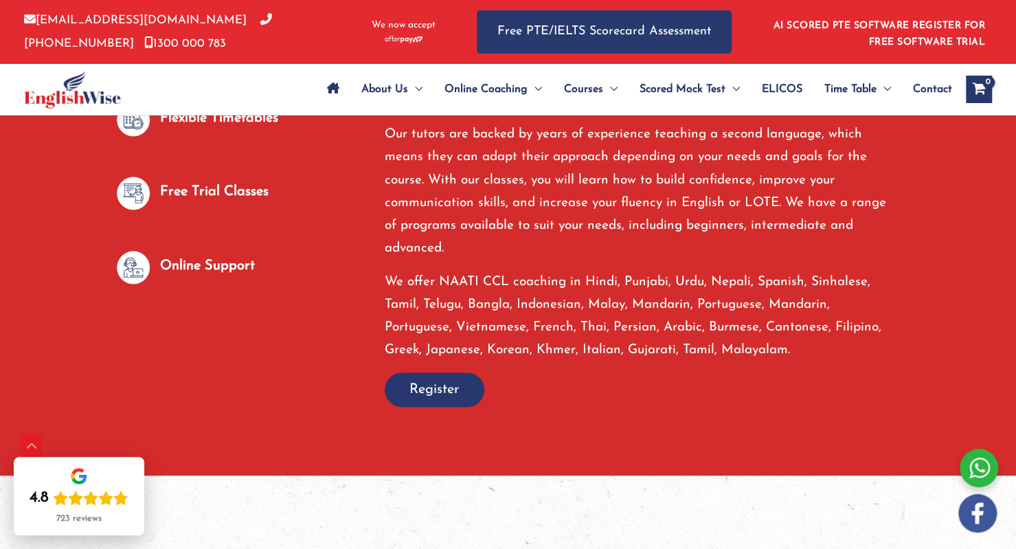
scroll to position [911, 0]
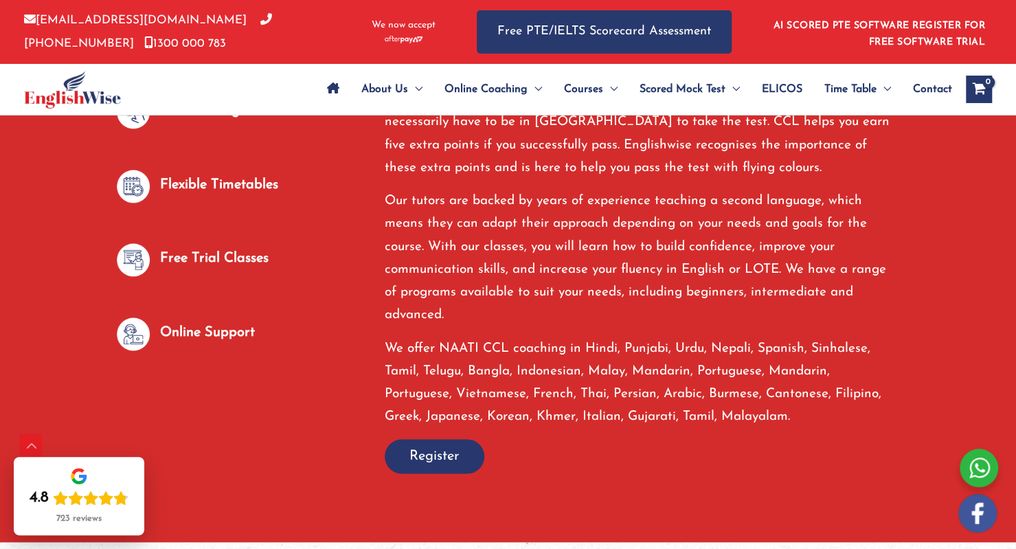
click at [938, 86] on span "Contact" at bounding box center [932, 89] width 39 height 48
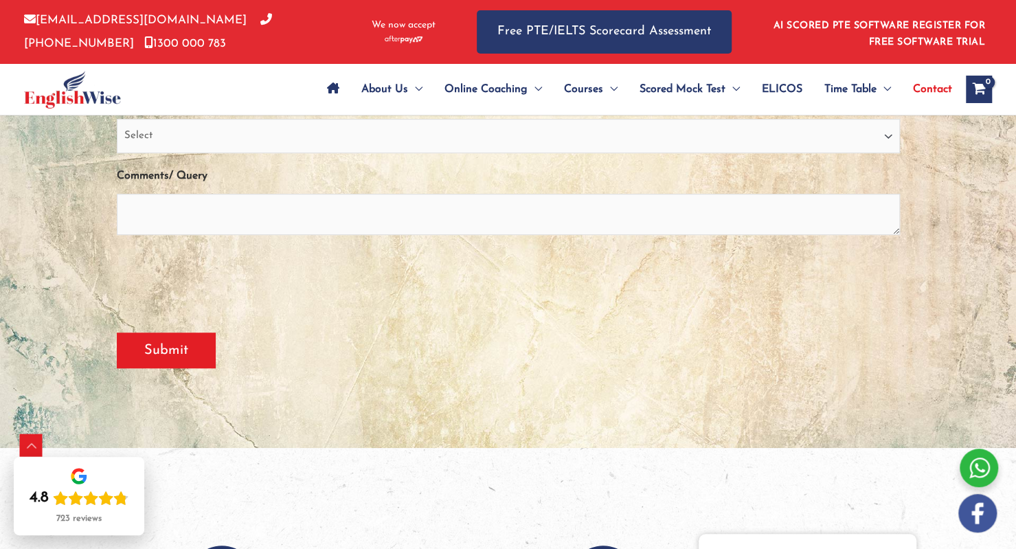
scroll to position [192, 0]
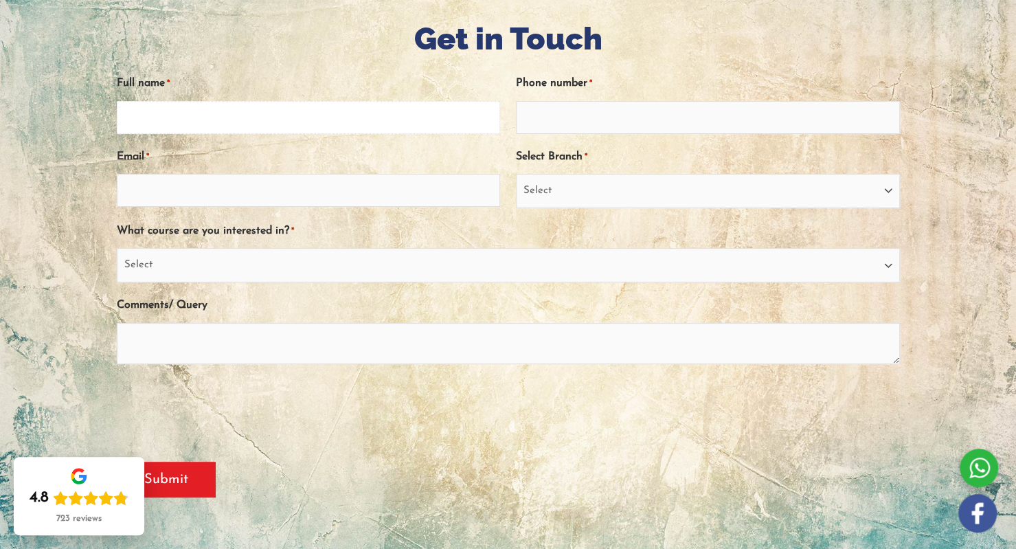
click at [194, 116] on input "Full name *" at bounding box center [309, 117] width 384 height 33
type input "Ayesha Fatima"
type input "0466684477"
type input "ayeshafatimamu0730@gmail.com"
click at [877, 183] on select "Select Sydney City Center Sydney Parramatta EnglishWise Global Brisbane Gold Co…" at bounding box center [708, 191] width 384 height 34
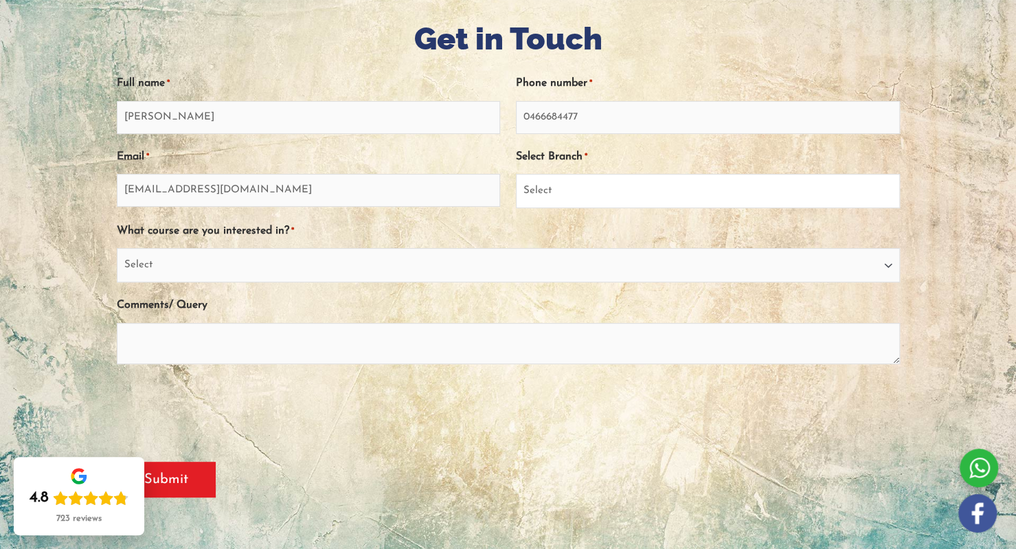
select select "South Australia"
click at [516, 174] on select "Select Sydney City Center Sydney Parramatta EnglishWise Global Brisbane Gold Co…" at bounding box center [708, 191] width 384 height 34
click at [192, 190] on input "ayeshafatimamu0730@gmail.com" at bounding box center [309, 190] width 384 height 33
type input "ayeshafatimaau0730@gmail.com"
click at [170, 269] on select "Select PTE NAATI IELTS OET General English" at bounding box center [508, 265] width 783 height 34
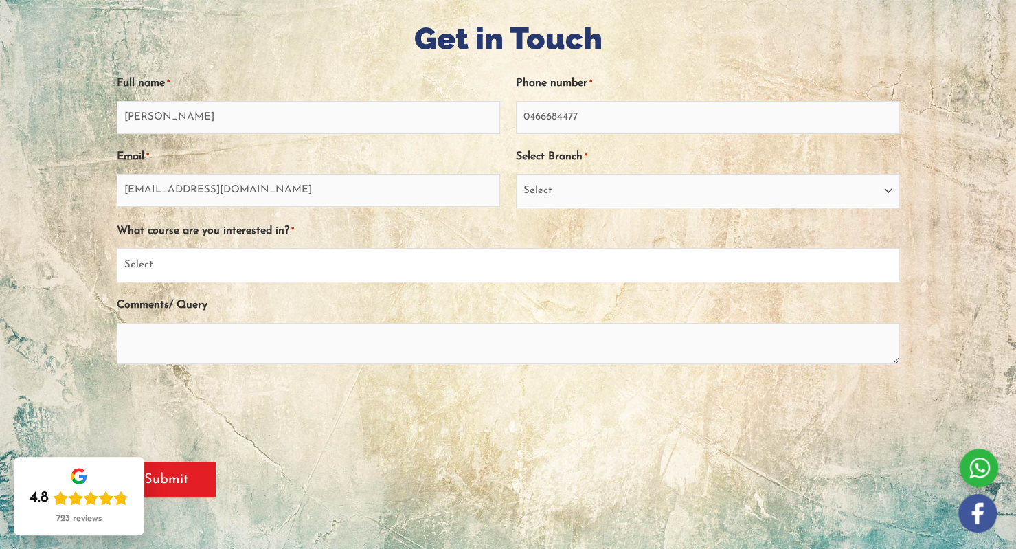
select select "NAATI"
click at [117, 248] on select "Select PTE NAATI IELTS OET General English" at bounding box center [508, 265] width 783 height 34
click at [159, 350] on textarea "Comments/ Query" at bounding box center [508, 343] width 783 height 41
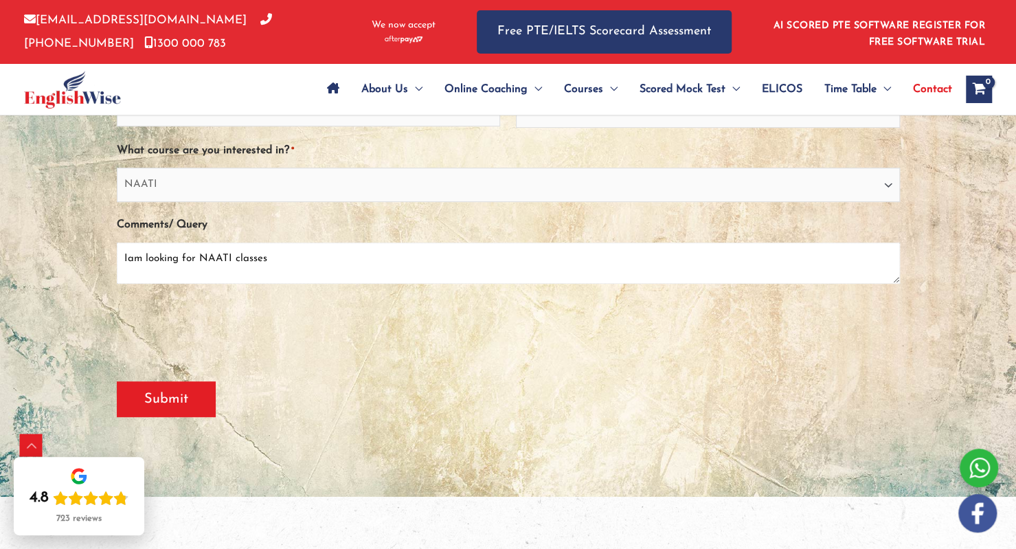
click at [132, 263] on textarea "Iam looking for NAATI classes" at bounding box center [508, 262] width 783 height 41
type textarea "I'm looking for NAATI classes"
click at [367, 317] on div "0cAFcWeA7Nbo6XSMusjVVxOhSNRi74JHbkllA8IdMmrgb5A3k0mtOz_rCa50eFSXQT3op4Gadi1X7WZ…" at bounding box center [508, 330] width 783 height 54
click at [198, 401] on input "Submit" at bounding box center [166, 399] width 99 height 36
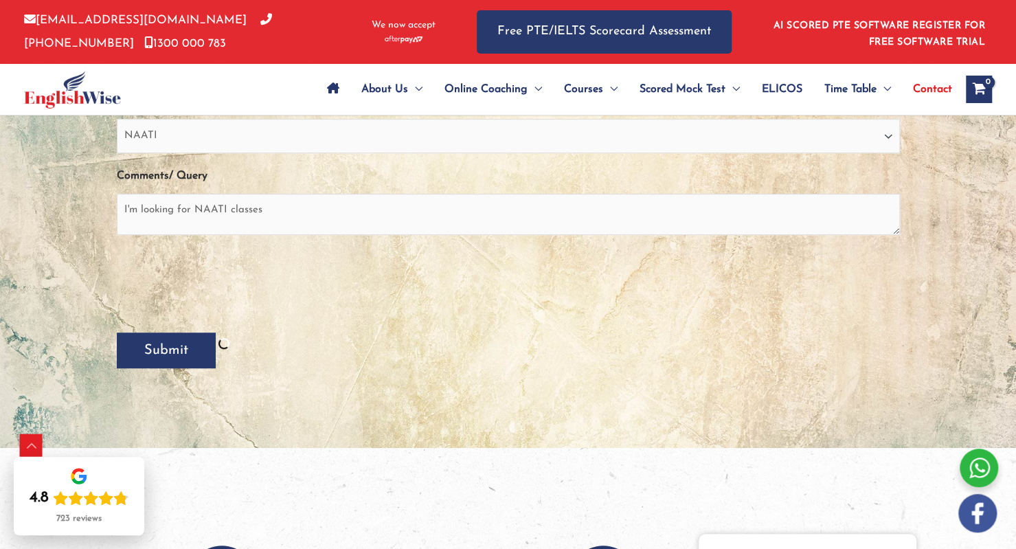
scroll to position [321, 0]
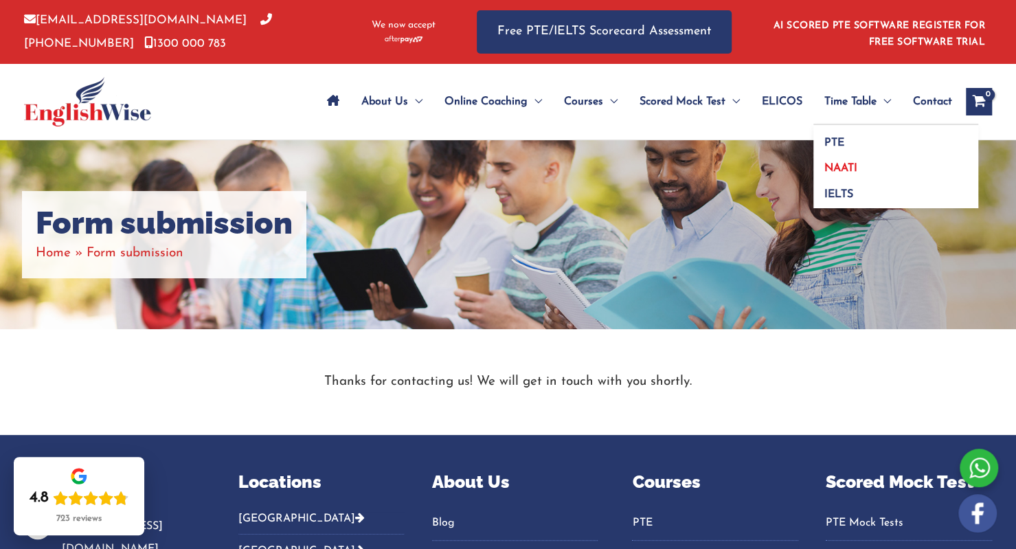
click at [843, 168] on span "NAATI" at bounding box center [840, 168] width 33 height 11
